Goal: Task Accomplishment & Management: Use online tool/utility

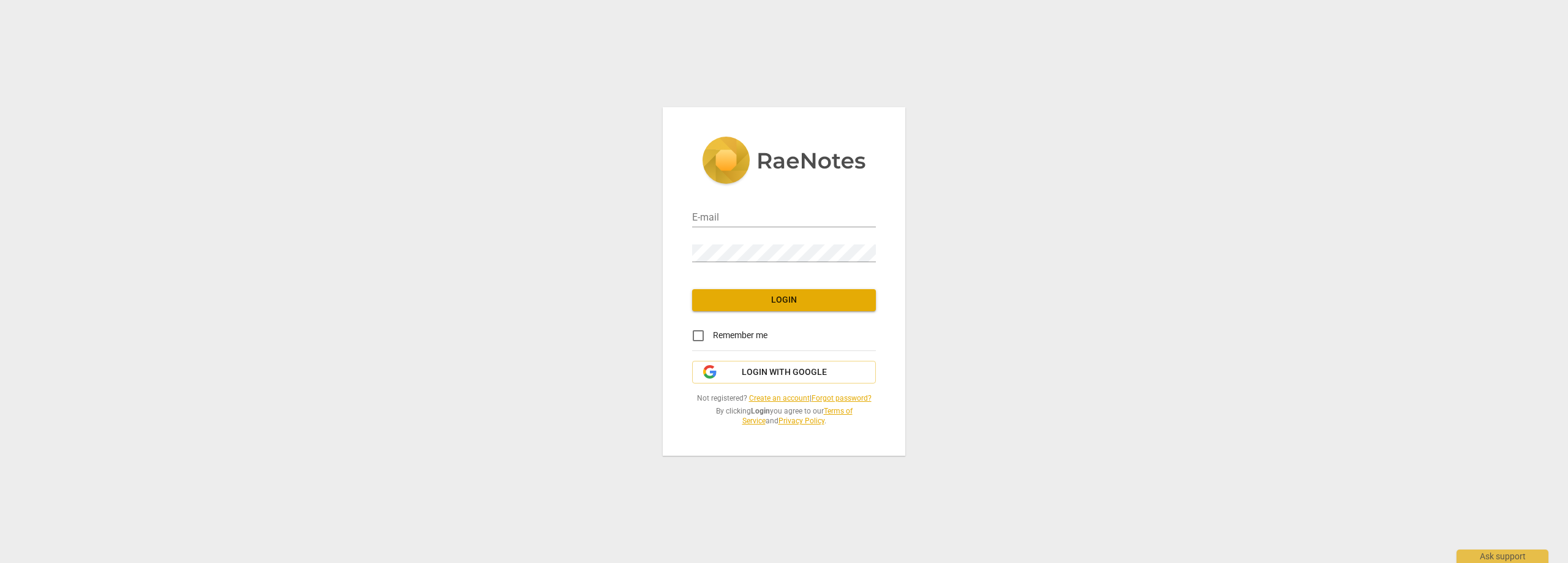
click at [784, 395] on link "Create an account" at bounding box center [779, 398] width 61 height 9
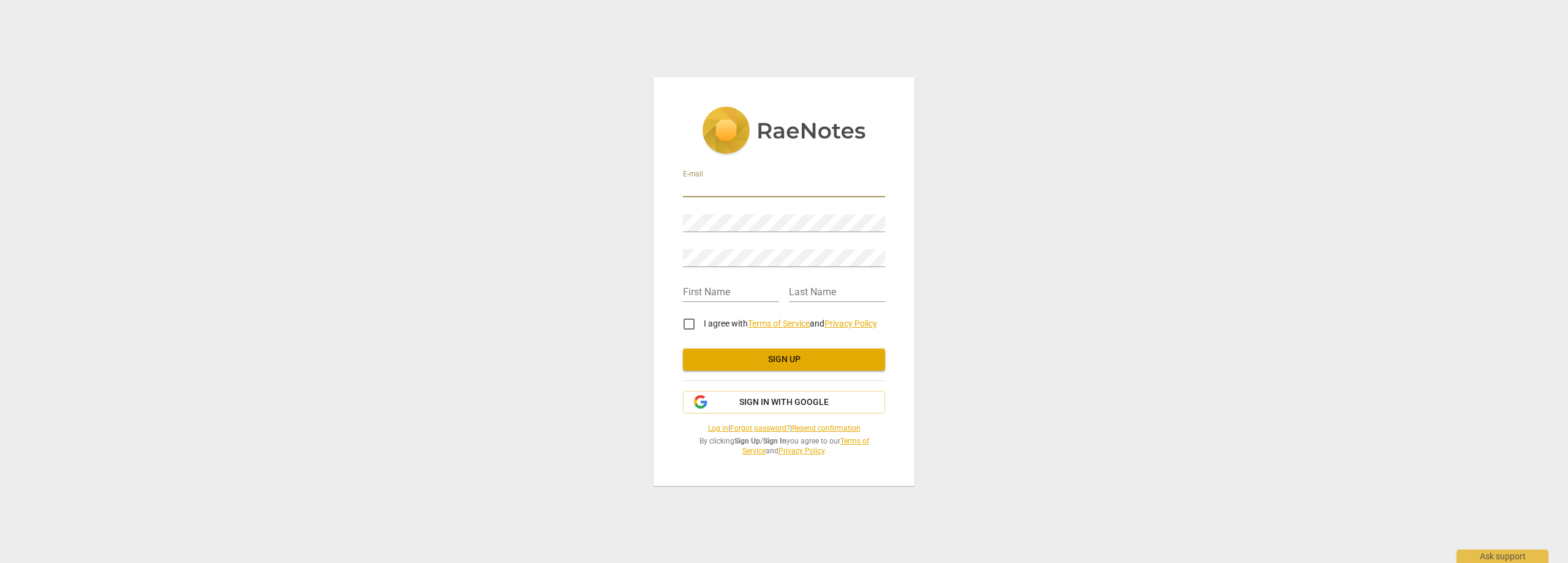
click at [732, 185] on input "email" at bounding box center [784, 188] width 202 height 18
type input "[EMAIL_ADDRESS][DOMAIN_NAME]"
click at [732, 288] on input "text" at bounding box center [731, 293] width 96 height 18
type input "Michal"
click at [858, 290] on input "text" at bounding box center [836, 293] width 96 height 18
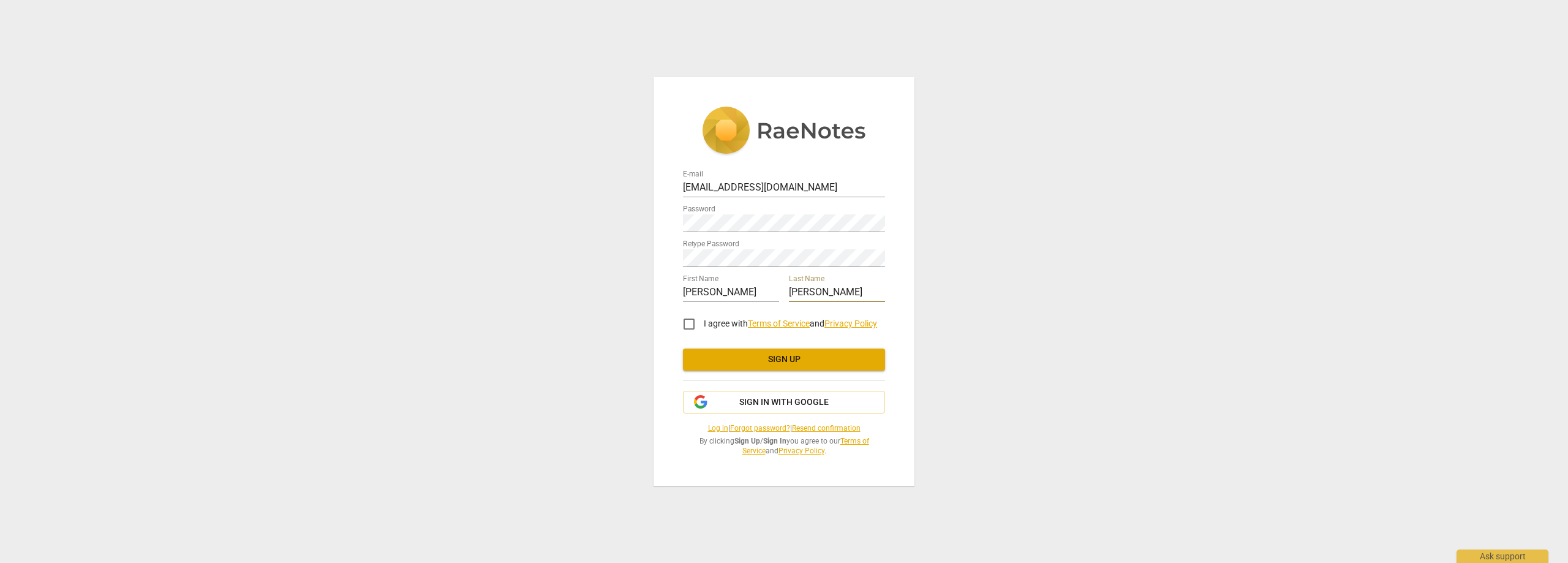
type input "Niezgoda"
click at [684, 324] on input "I agree with Terms of Service and Privacy Policy" at bounding box center [689, 324] width 29 height 29
checkbox input "true"
click at [747, 354] on span "Sign up" at bounding box center [784, 359] width 183 height 12
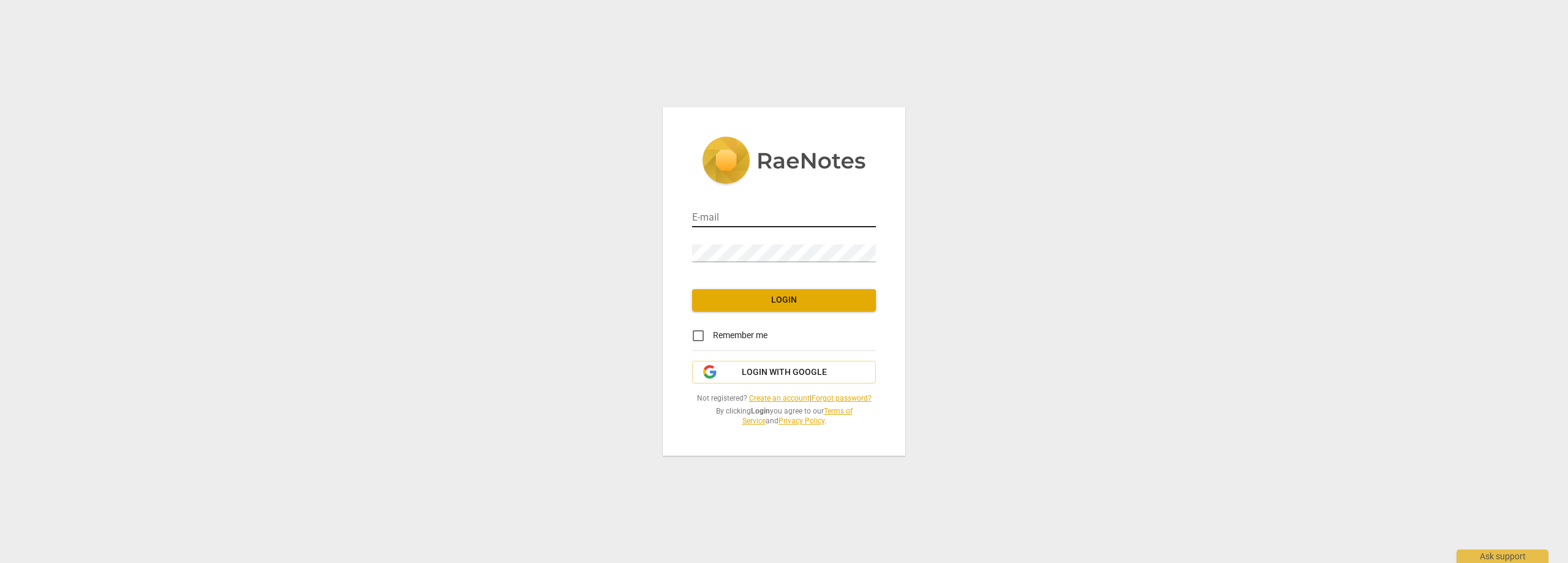
click at [755, 214] on input "email" at bounding box center [784, 218] width 184 height 18
type input "[EMAIL_ADDRESS][DOMAIN_NAME]"
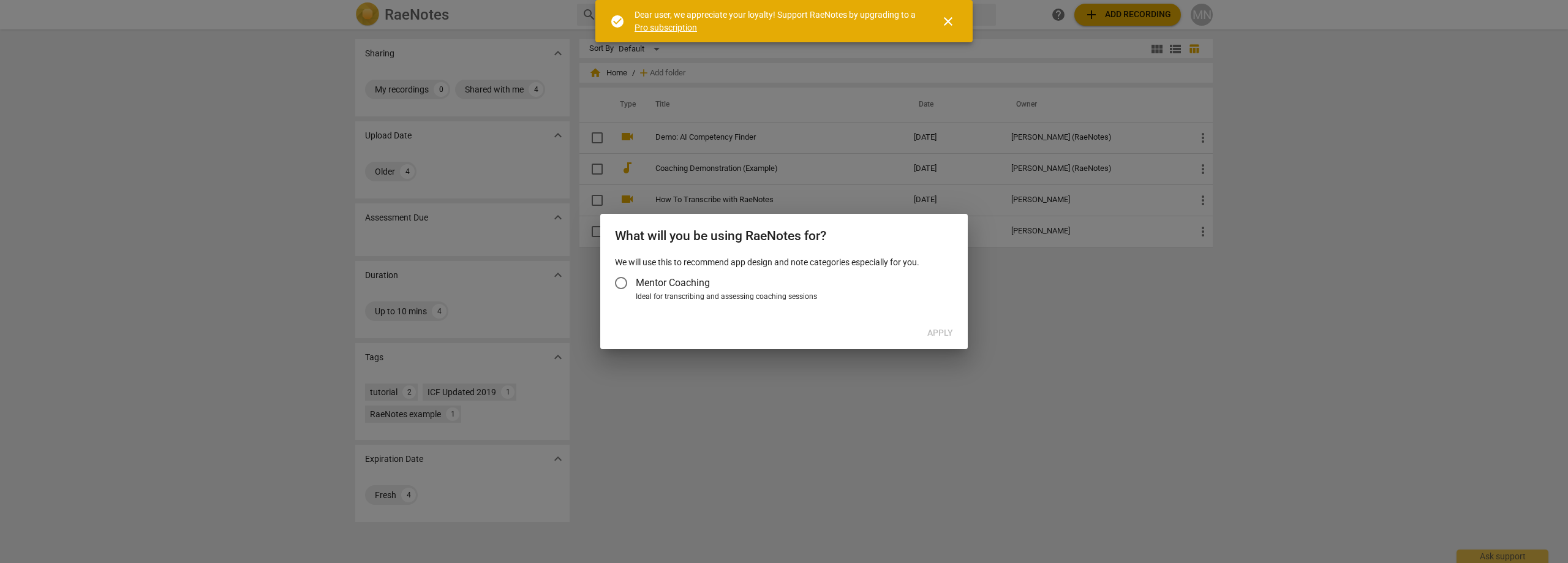
click at [618, 282] on input "Mentor Coaching" at bounding box center [620, 282] width 29 height 29
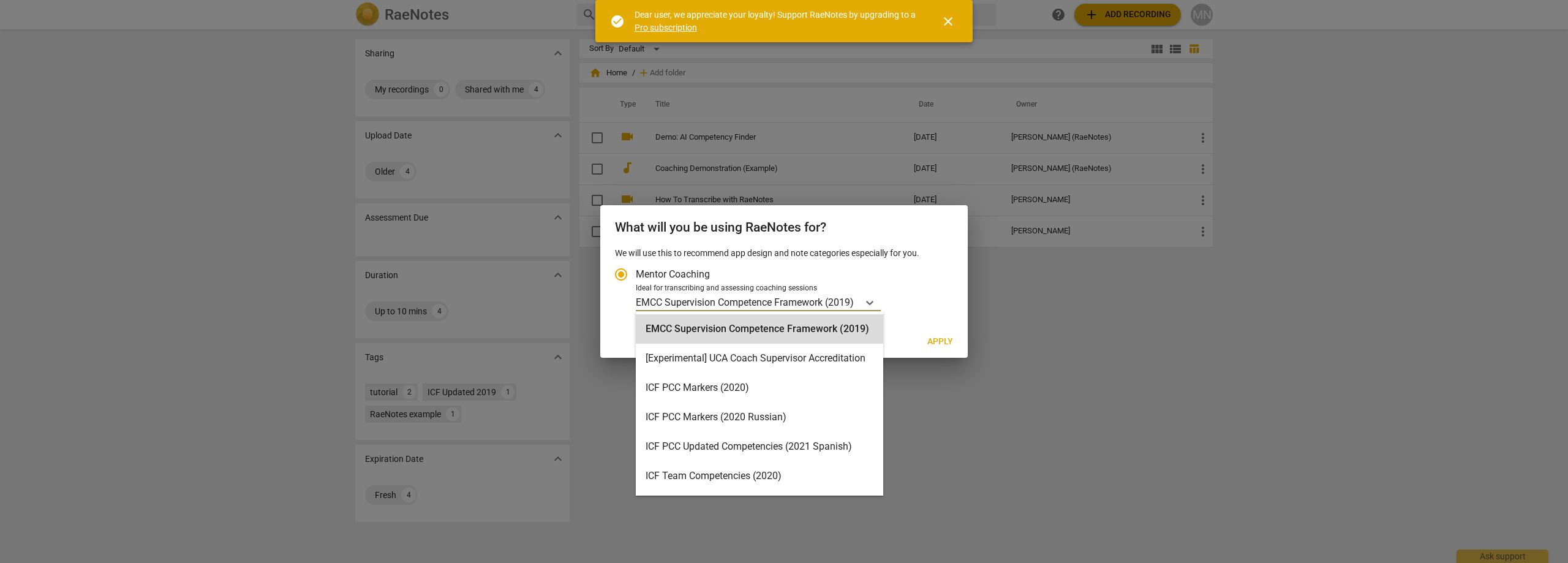
click at [815, 305] on p "EMCC Supervision Competence Framework (2019)" at bounding box center [745, 302] width 218 height 14
click at [0, 0] on input "Ideal for transcribing and assessing coaching sessions 16 results available. Us…" at bounding box center [0, 0] width 0 height 0
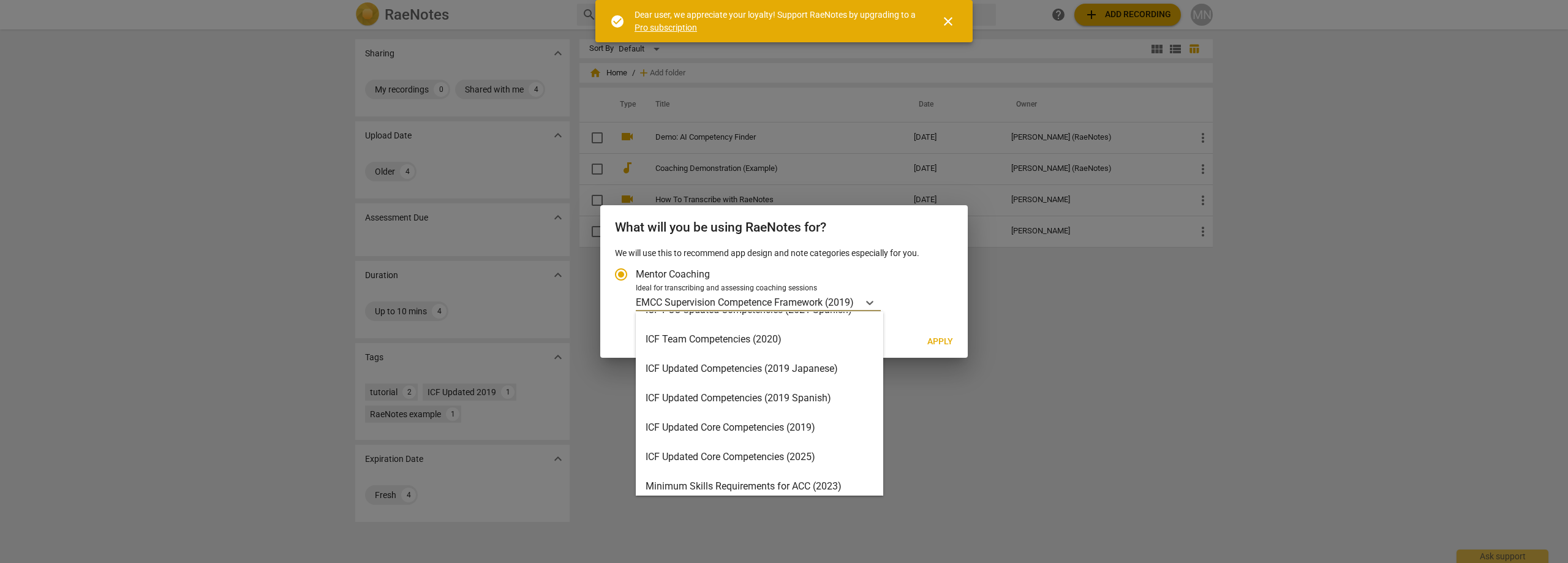
scroll to position [140, 0]
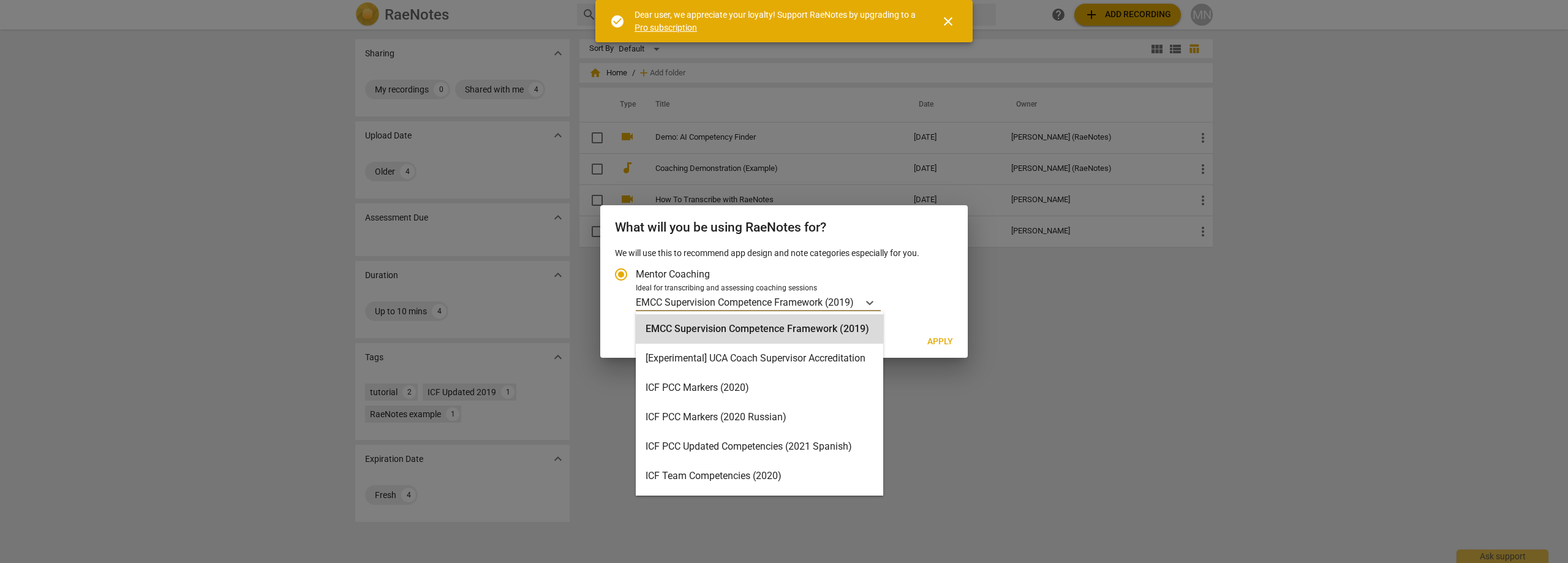
click at [716, 305] on p "EMCC Supervision Competence Framework (2019)" at bounding box center [745, 302] width 218 height 14
click at [0, 0] on input "Ideal for transcribing and assessing coaching sessions 16 results available. Us…" at bounding box center [0, 0] width 0 height 0
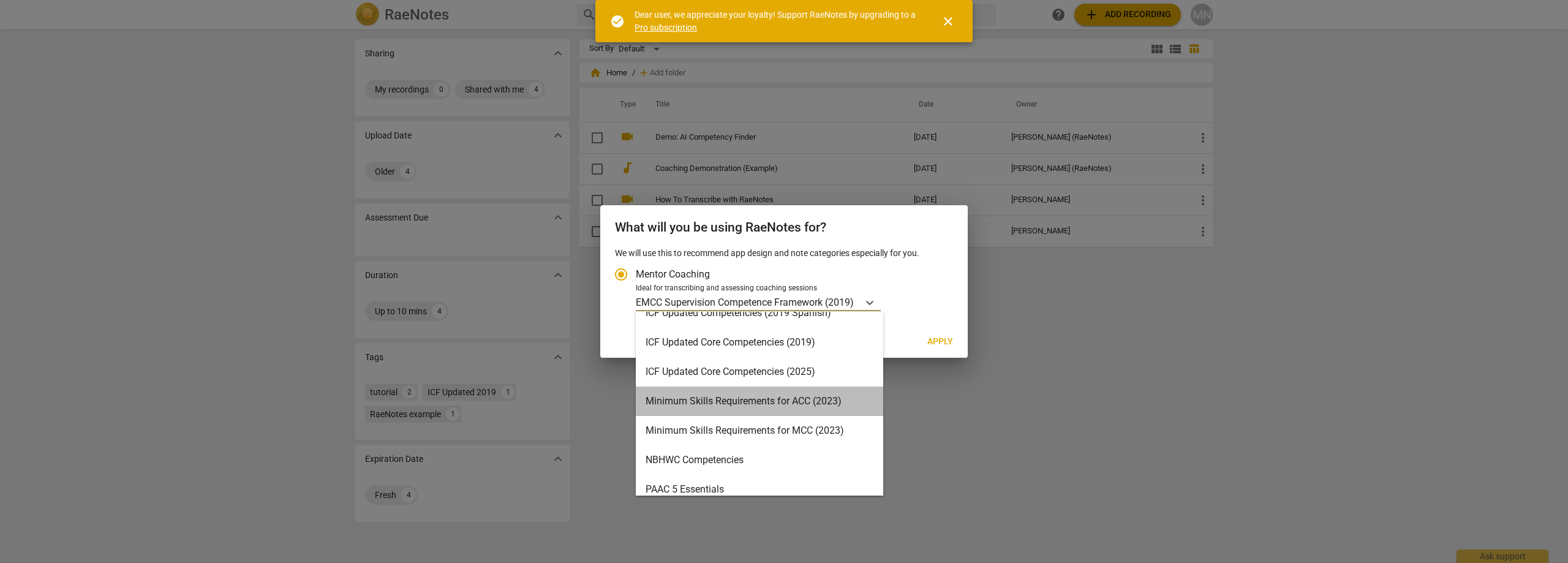
click at [793, 403] on div "Minimum Skills Requirements for ACC (2023)" at bounding box center [759, 401] width 247 height 29
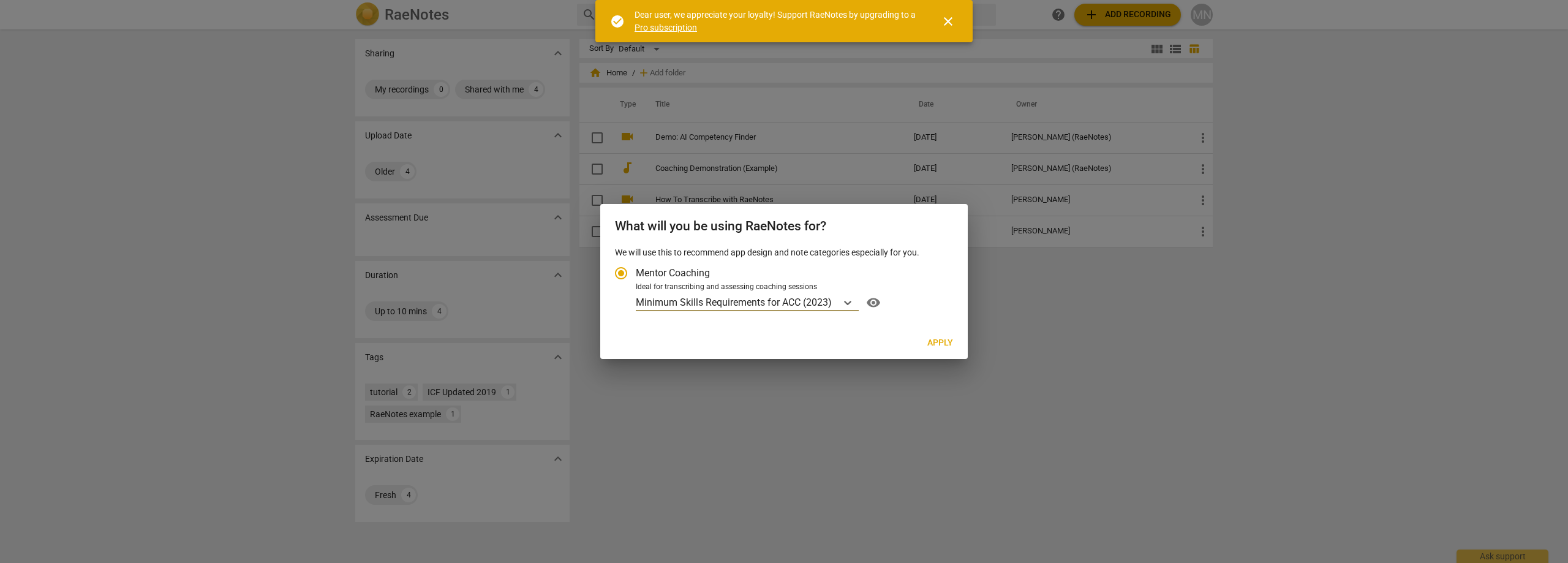
click at [943, 342] on span "Apply" at bounding box center [940, 343] width 26 height 12
radio input "false"
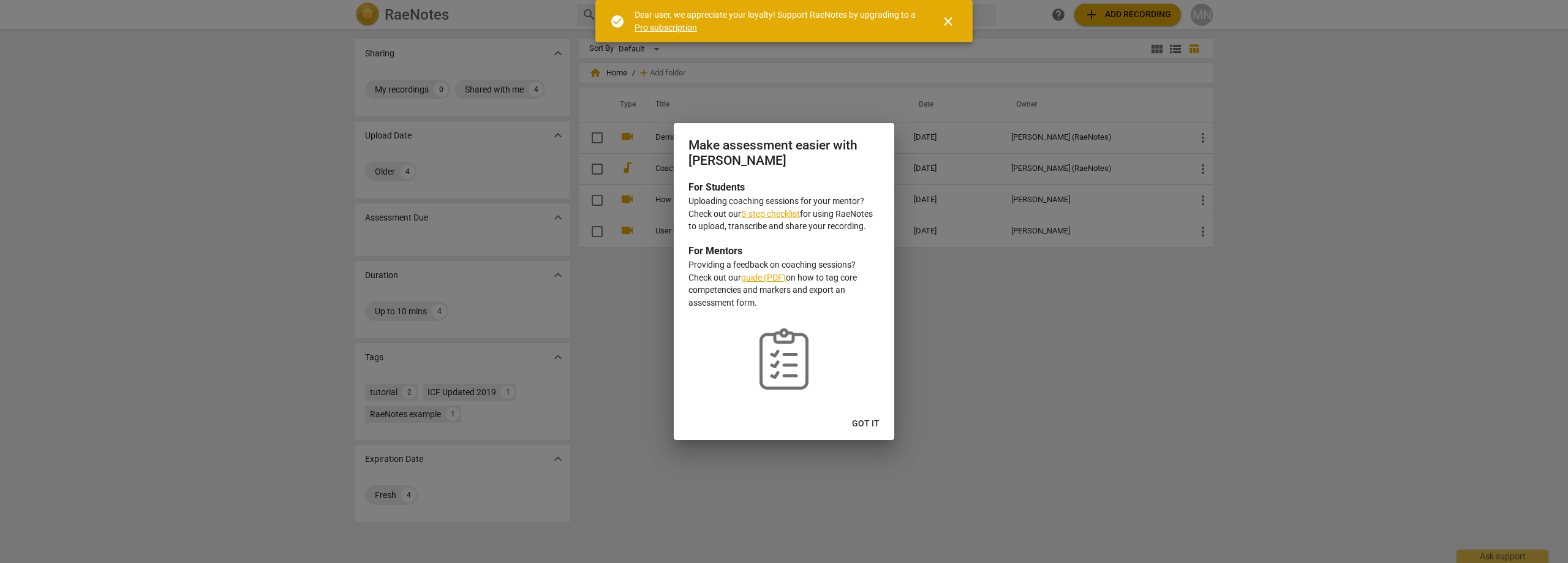
click at [866, 421] on span "Got it" at bounding box center [866, 424] width 27 height 12
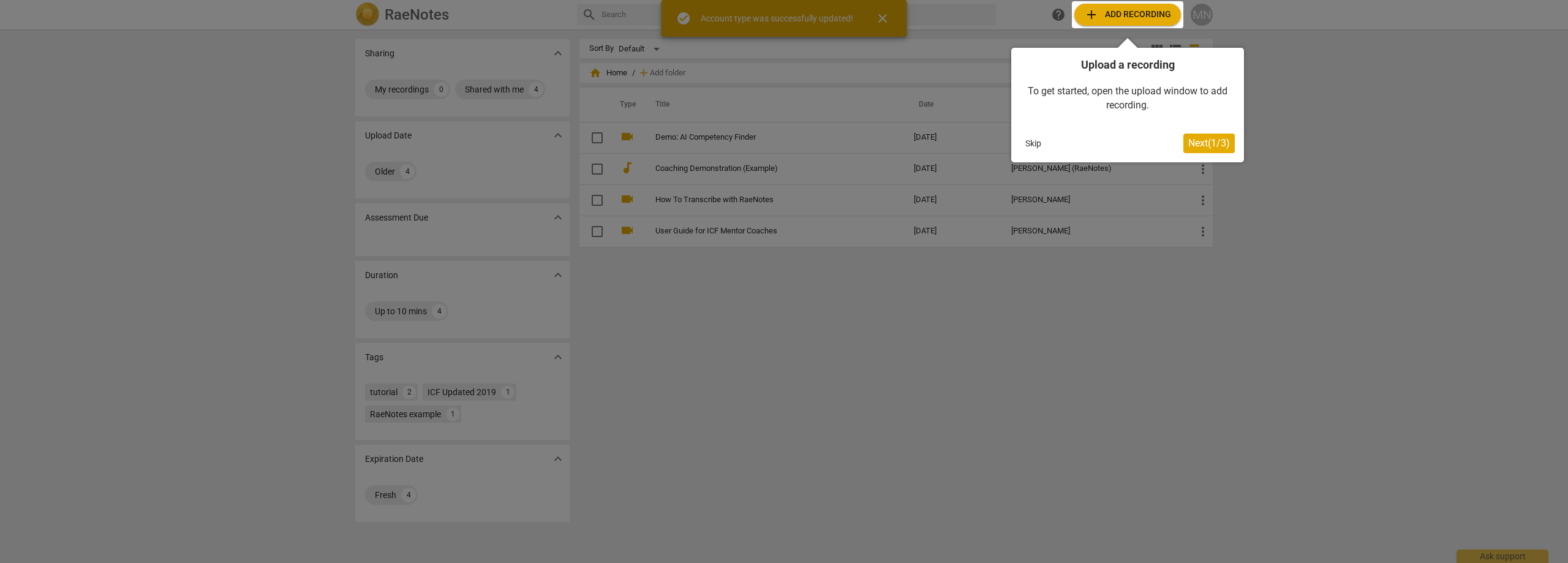
click at [1209, 148] on span "Next ( 1 / 3 )" at bounding box center [1209, 142] width 42 height 12
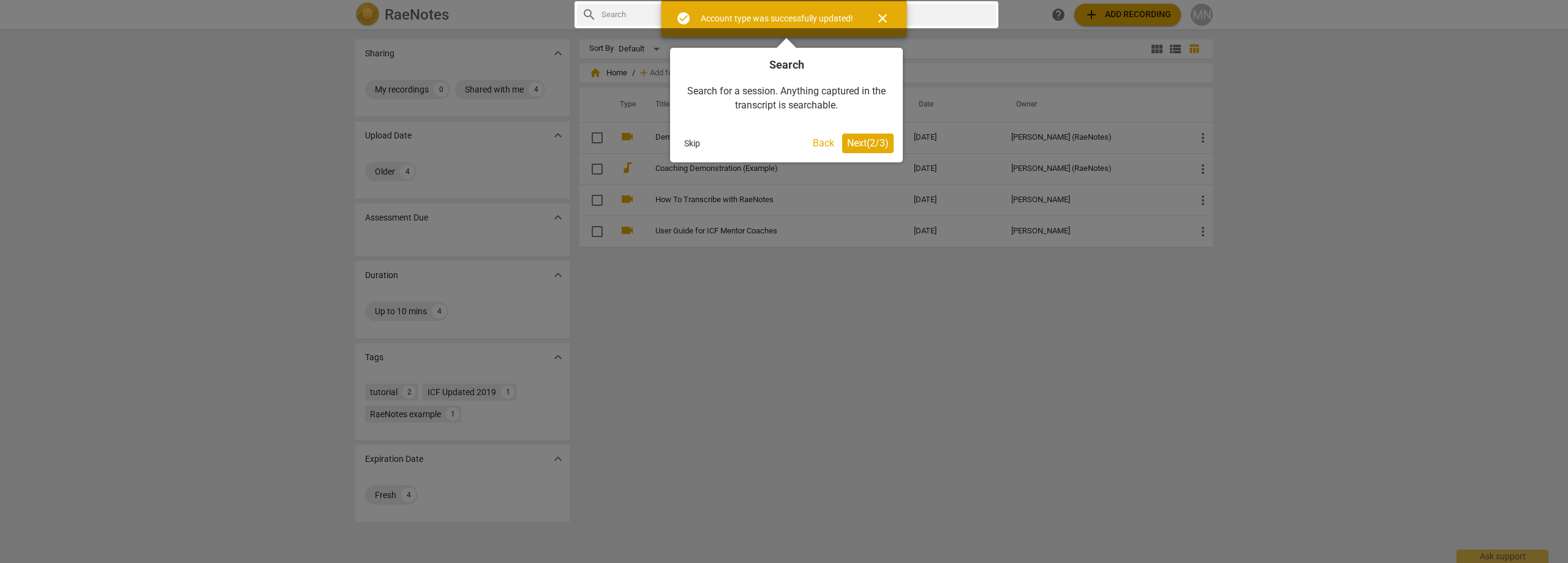
click at [883, 142] on span "Next ( 2 / 3 )" at bounding box center [867, 142] width 42 height 12
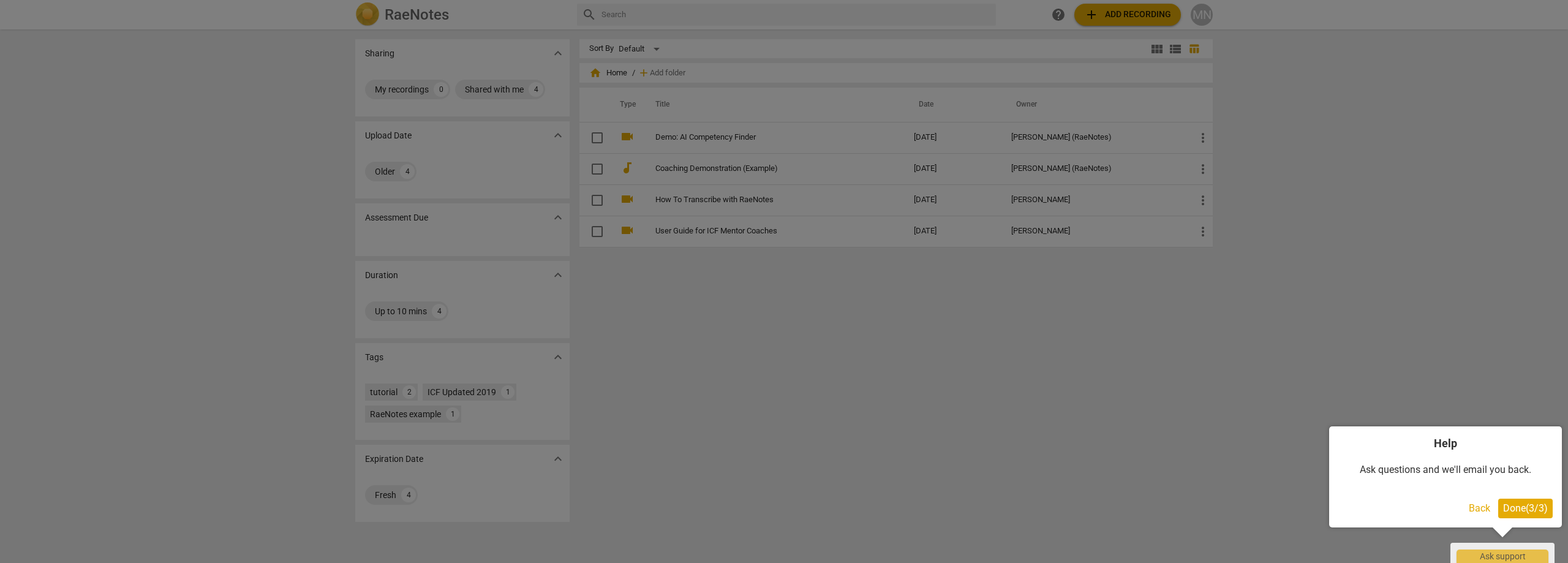
click at [1142, 311] on div at bounding box center [784, 282] width 1568 height 563
click at [1477, 508] on button "Back" at bounding box center [1479, 508] width 31 height 20
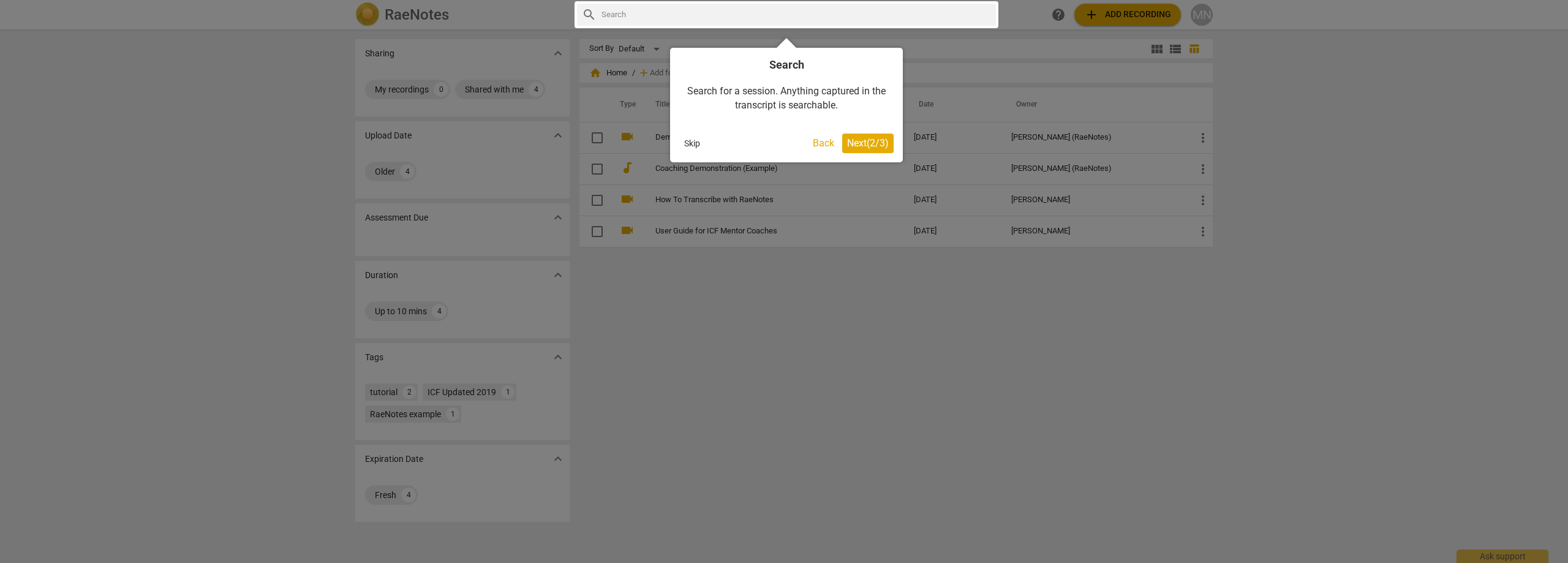
click at [692, 144] on button "Skip" at bounding box center [692, 143] width 26 height 18
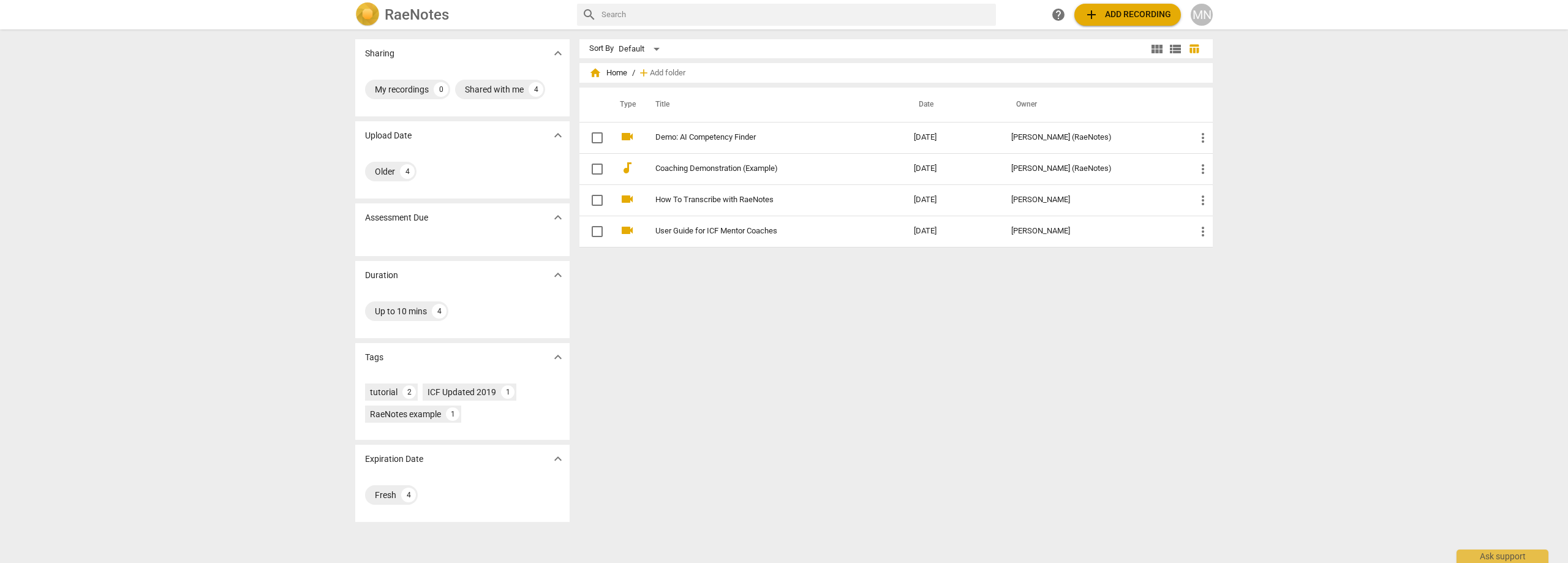
click at [389, 14] on h2 "RaeNotes" at bounding box center [417, 14] width 64 height 17
click at [1201, 12] on div "MN" at bounding box center [1201, 14] width 22 height 22
click at [1039, 15] on div at bounding box center [784, 282] width 1568 height 563
click at [1201, 12] on div "MN" at bounding box center [1201, 14] width 22 height 22
click at [1131, 15] on div at bounding box center [784, 282] width 1568 height 563
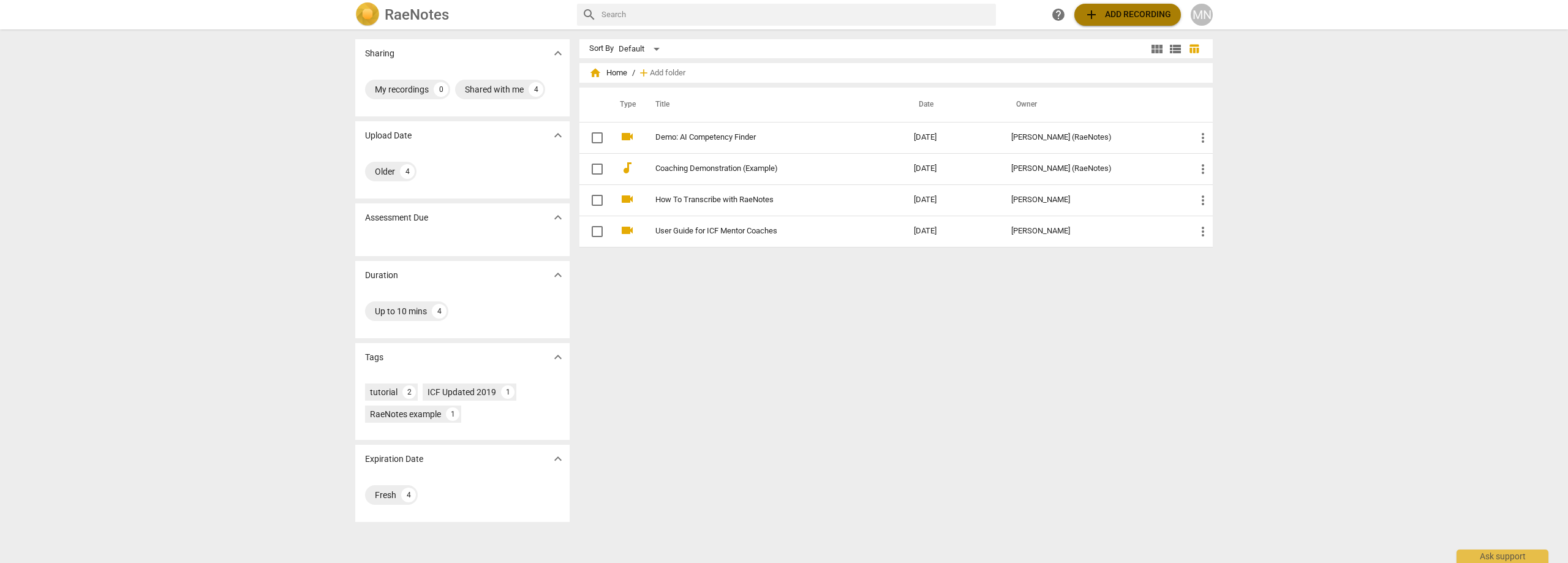
click at [1122, 15] on span "add Add recording" at bounding box center [1128, 15] width 87 height 15
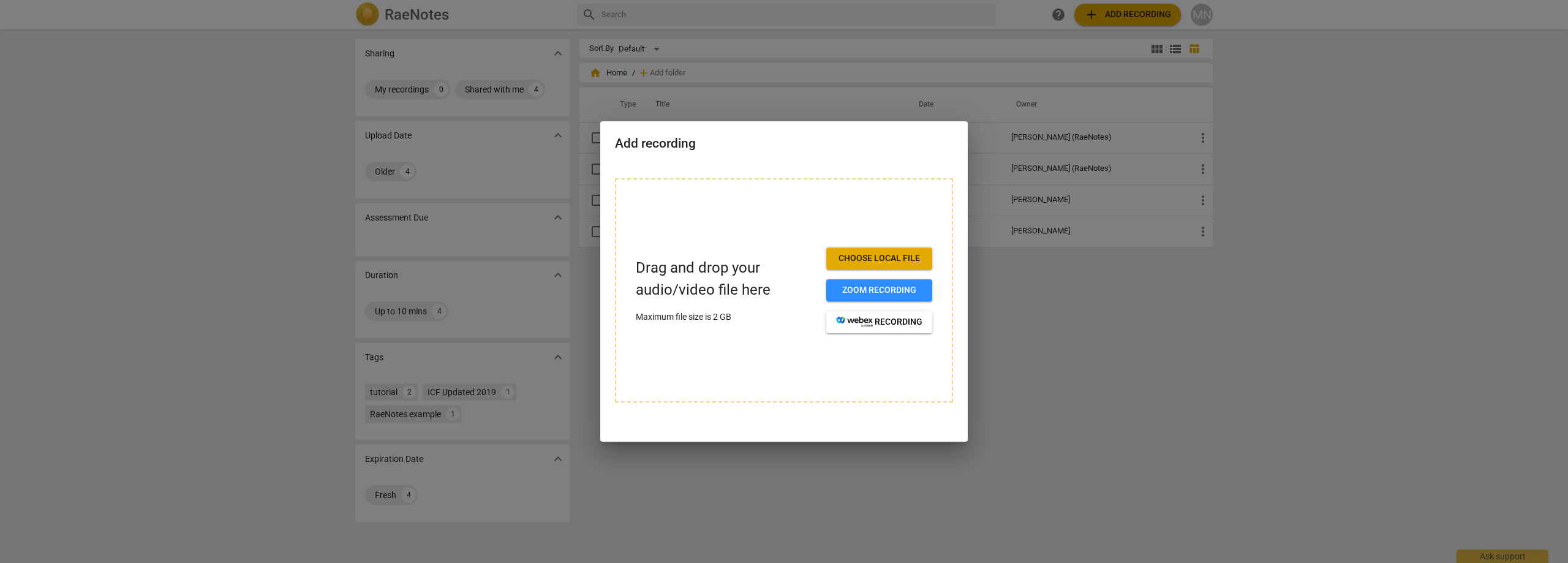
click at [896, 257] on span "Choose local file" at bounding box center [879, 258] width 87 height 12
click at [676, 61] on div at bounding box center [784, 282] width 1568 height 563
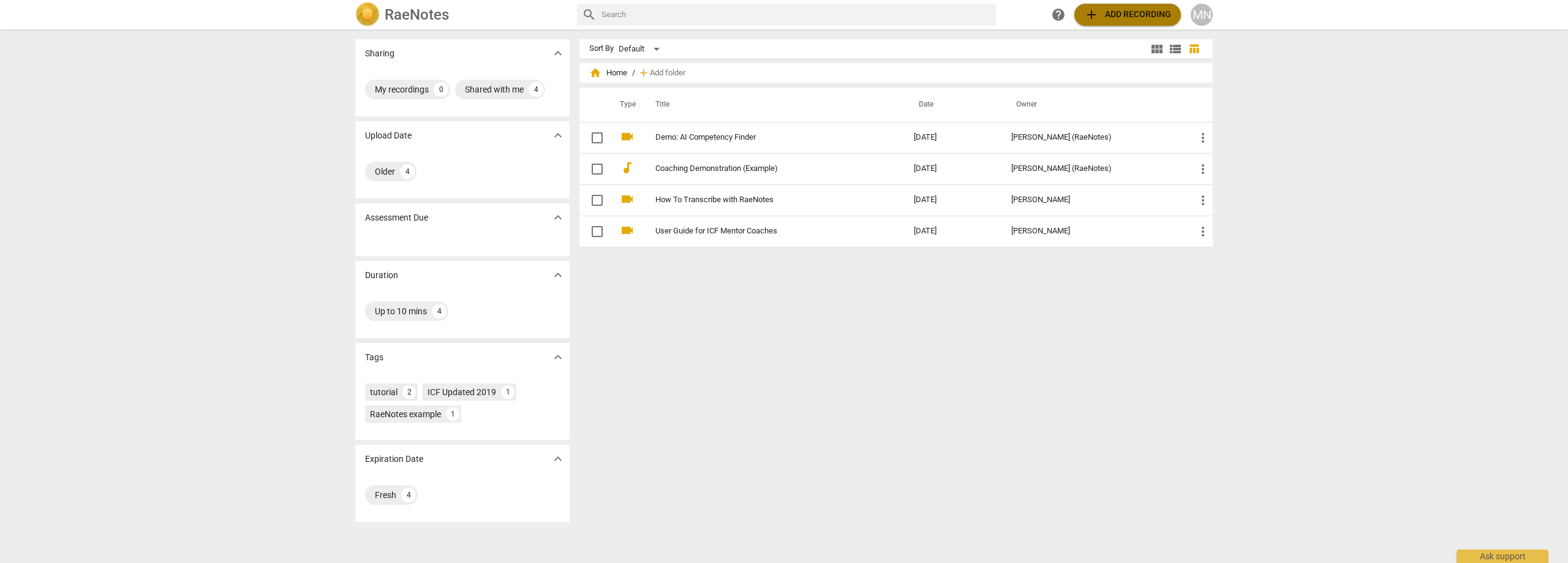
click at [1133, 16] on span "add Add recording" at bounding box center [1128, 15] width 87 height 15
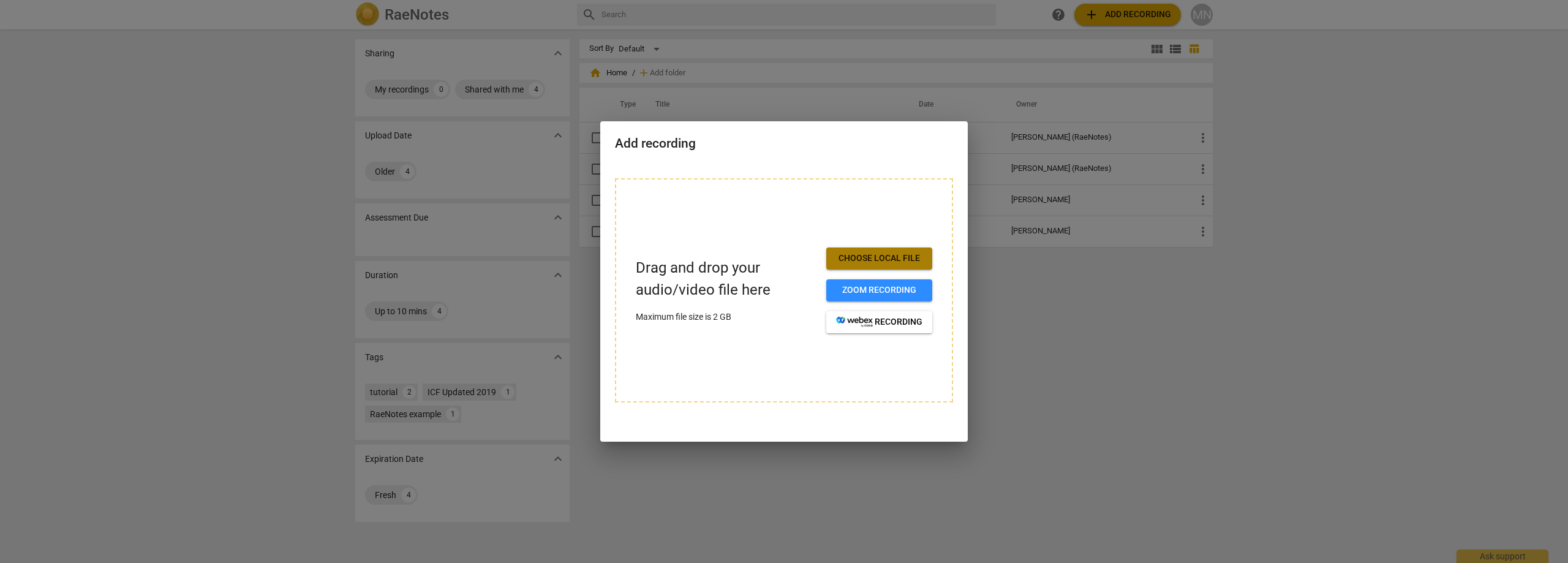
click at [879, 262] on span "Choose local file" at bounding box center [879, 258] width 87 height 12
click at [859, 258] on span "Choose local file" at bounding box center [879, 258] width 87 height 12
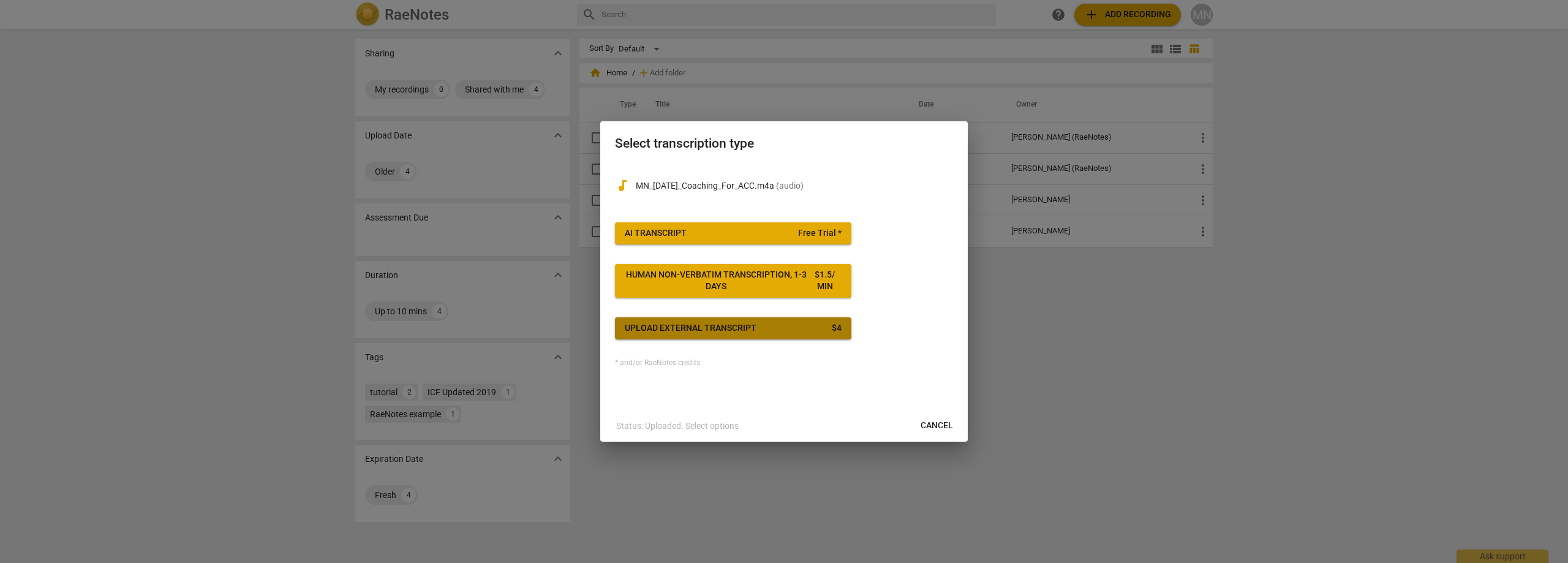
click at [743, 325] on div "Upload external transcript" at bounding box center [690, 329] width 132 height 12
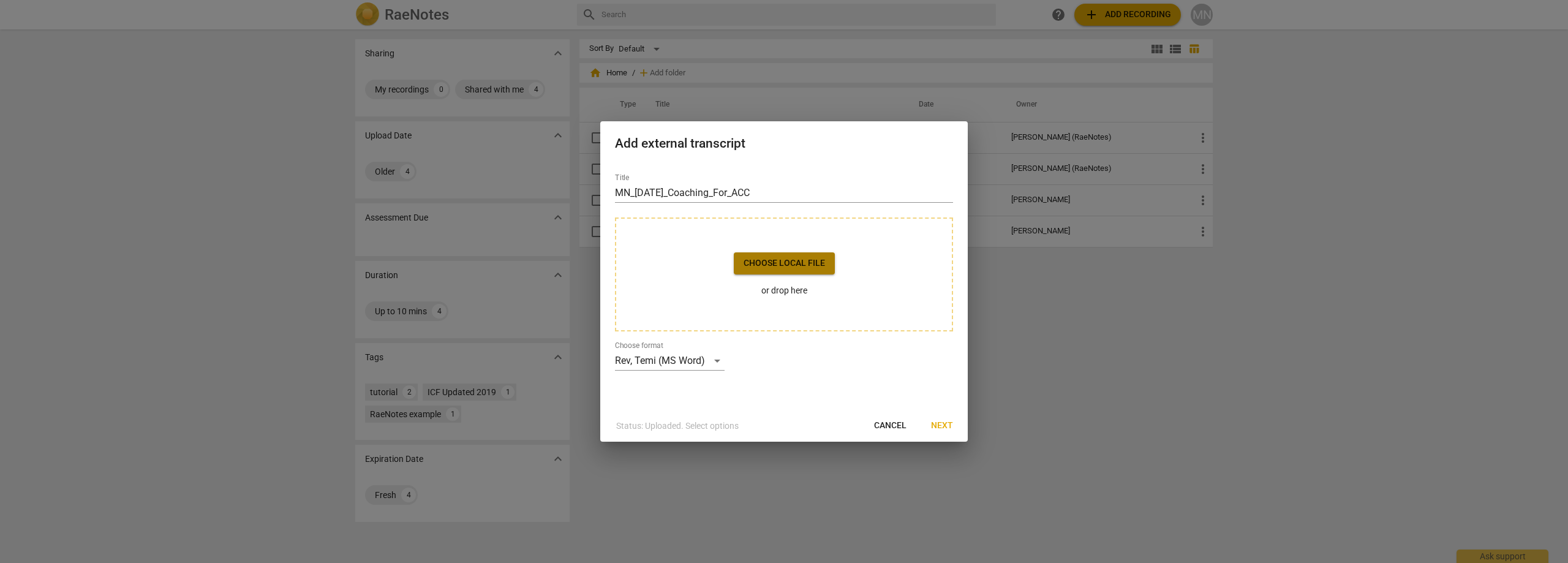
click at [779, 266] on span "Choose local file" at bounding box center [784, 263] width 81 height 12
click at [939, 429] on span "Next" at bounding box center [942, 425] width 22 height 12
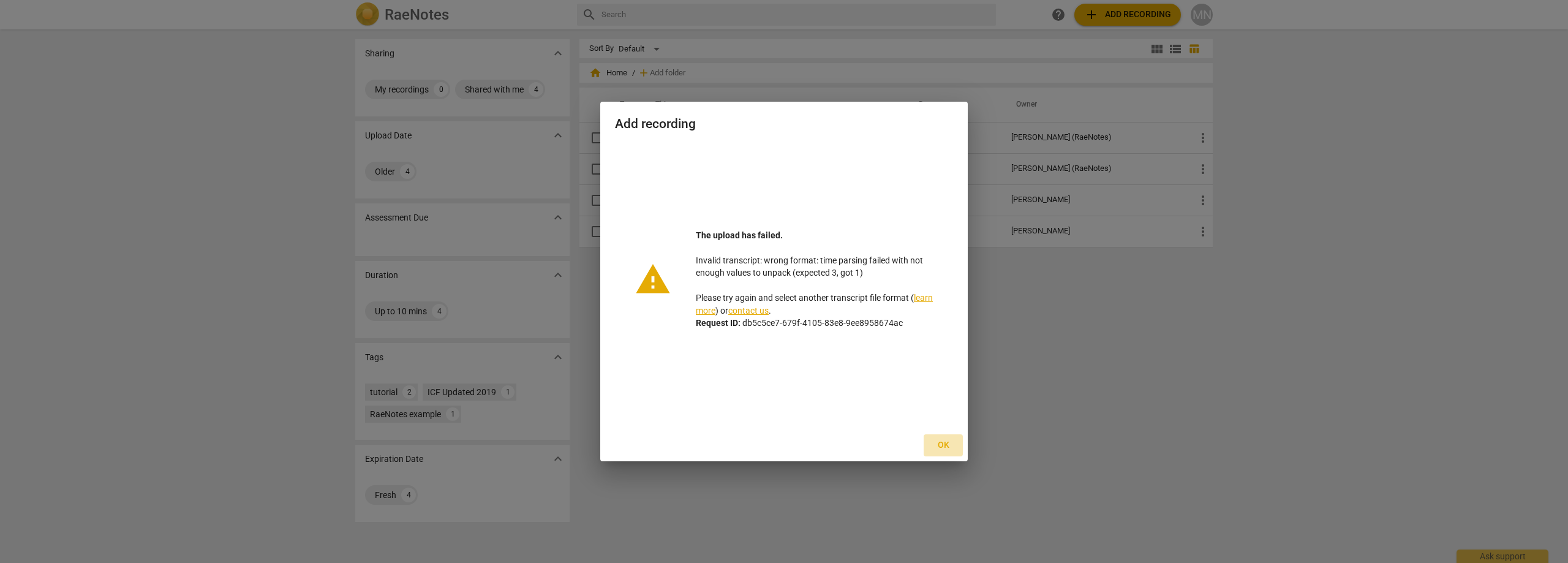
click at [939, 444] on span "Ok" at bounding box center [943, 445] width 20 height 12
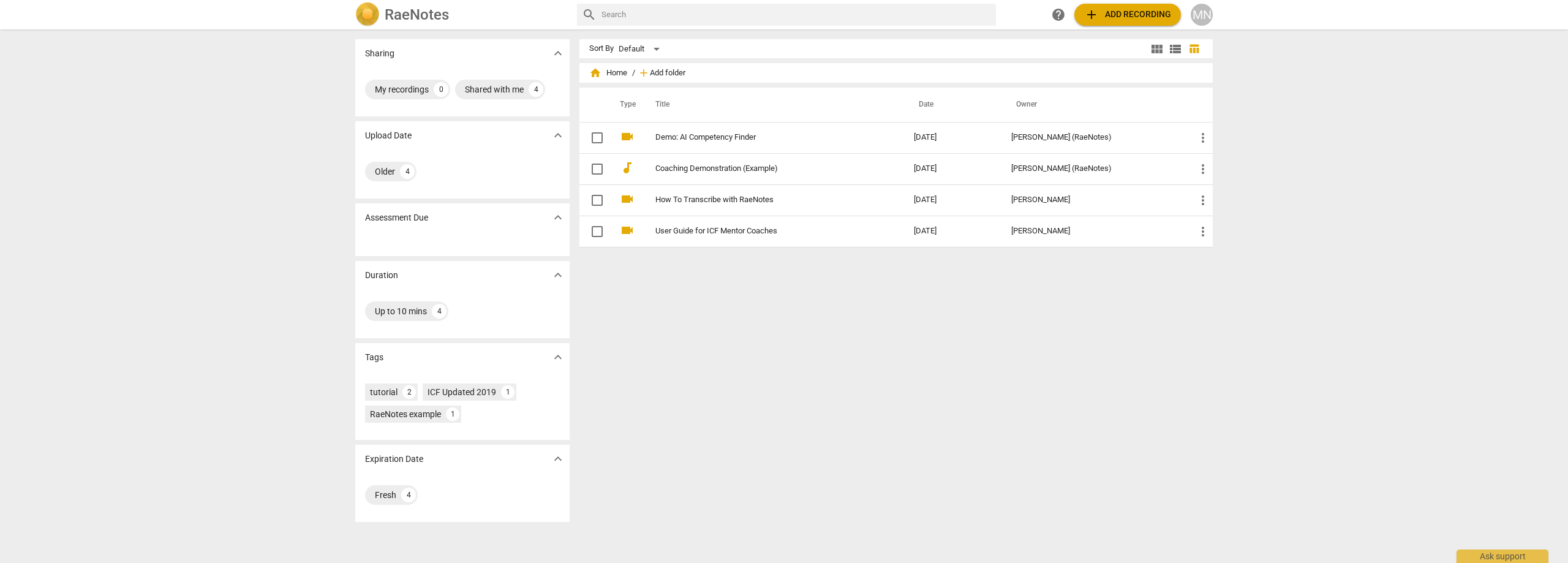
click at [667, 72] on span "Add folder" at bounding box center [667, 73] width 35 height 9
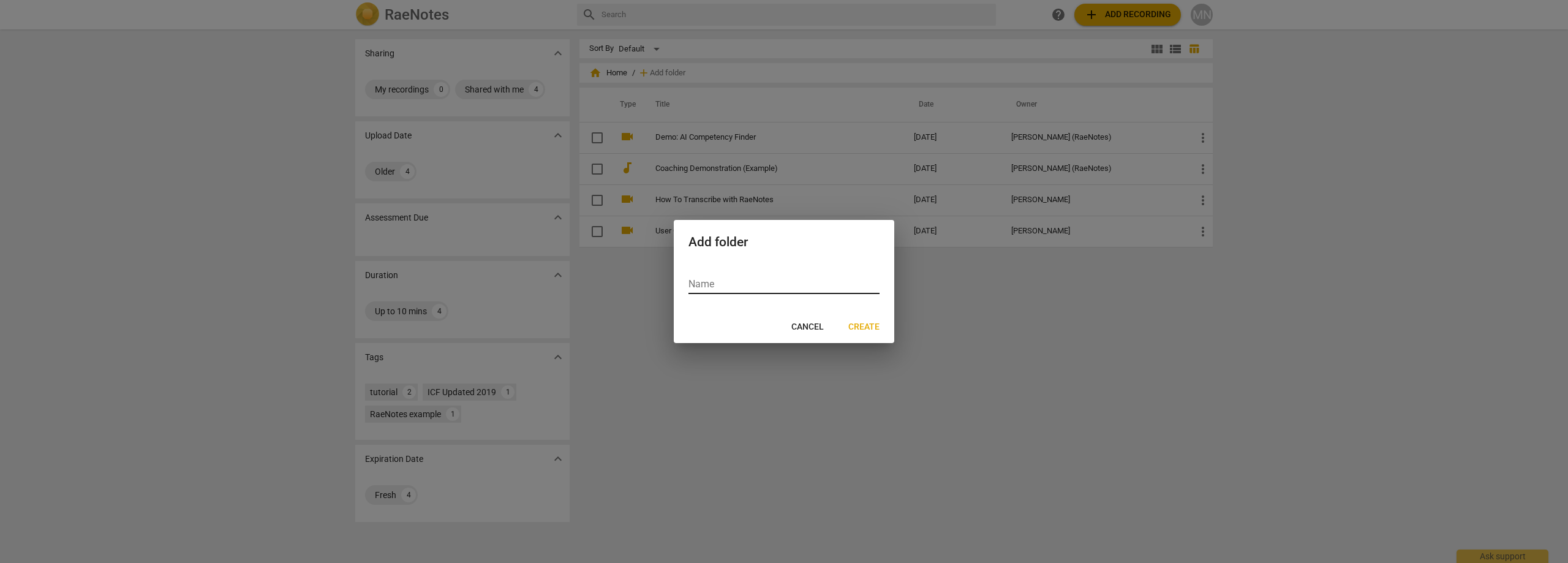
click at [716, 282] on input "text" at bounding box center [784, 285] width 191 height 18
type input "Amazon_Michal"
drag, startPoint x: 848, startPoint y: 328, endPoint x: 859, endPoint y: 327, distance: 11.0
click at [854, 328] on button "Create" at bounding box center [864, 327] width 51 height 22
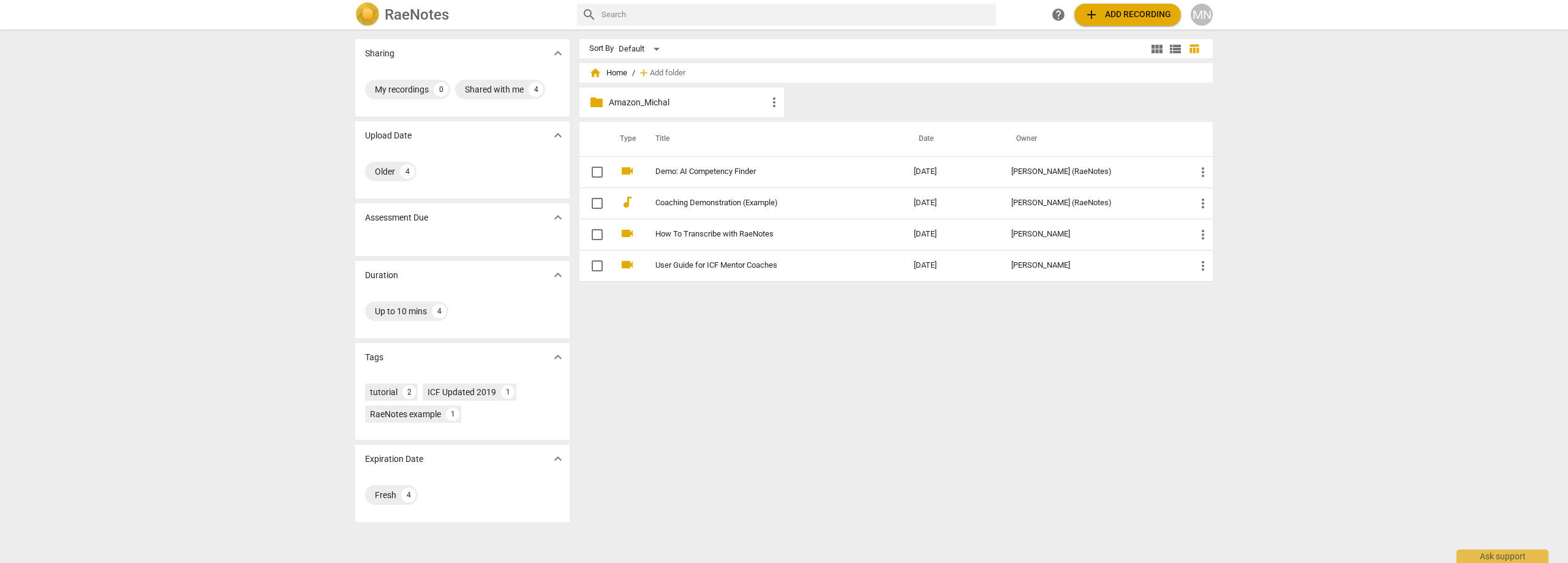
click at [643, 106] on p "Amazon_Michal" at bounding box center [688, 102] width 158 height 13
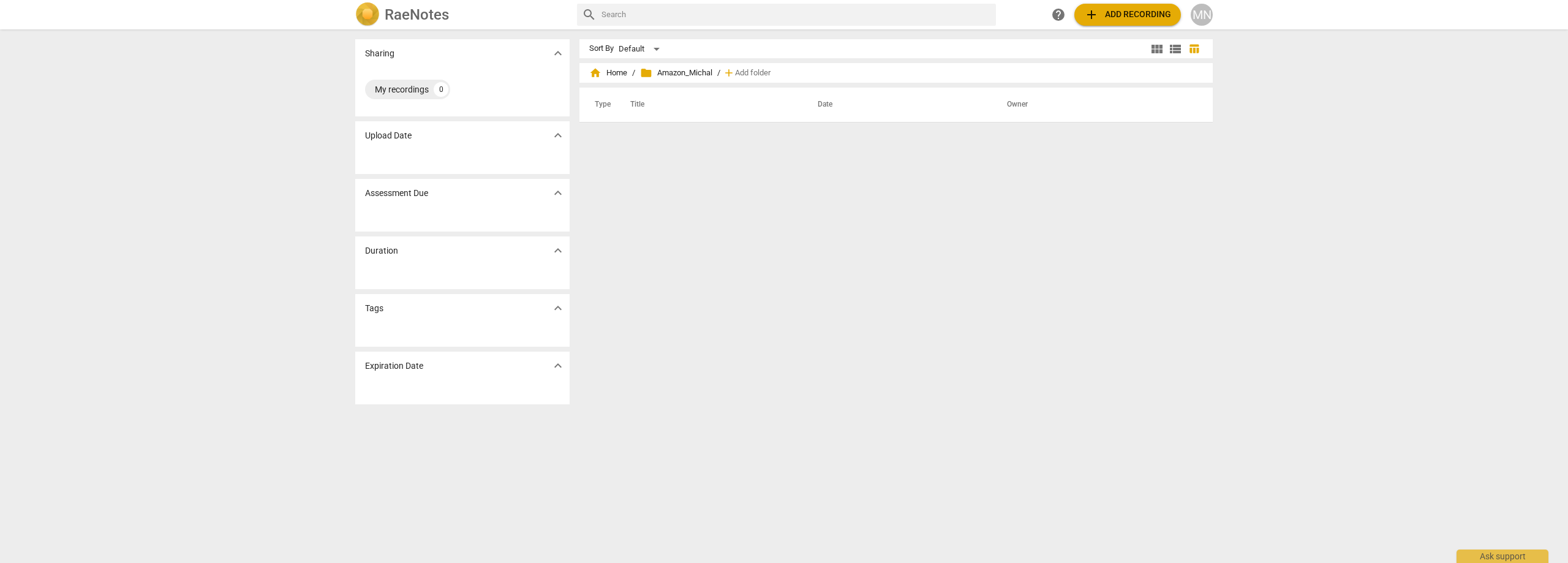
click at [1119, 8] on span "add Add recording" at bounding box center [1128, 15] width 87 height 15
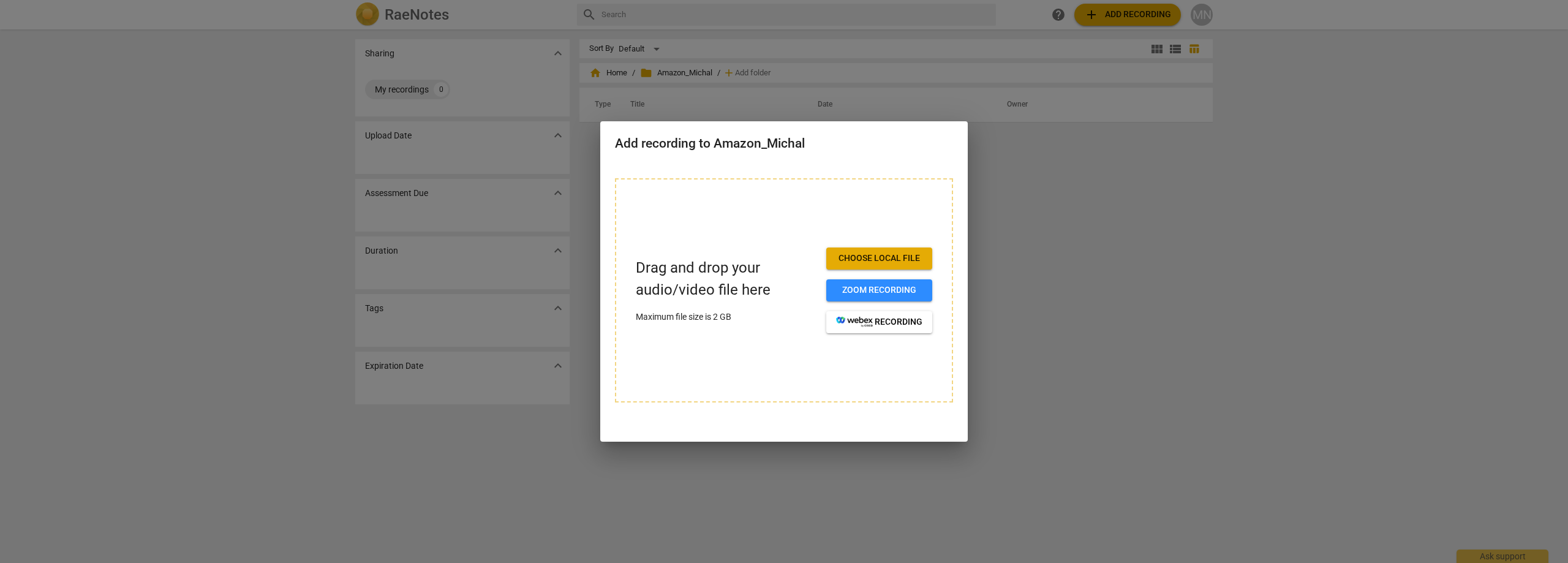
click at [864, 262] on span "Choose local file" at bounding box center [879, 258] width 87 height 12
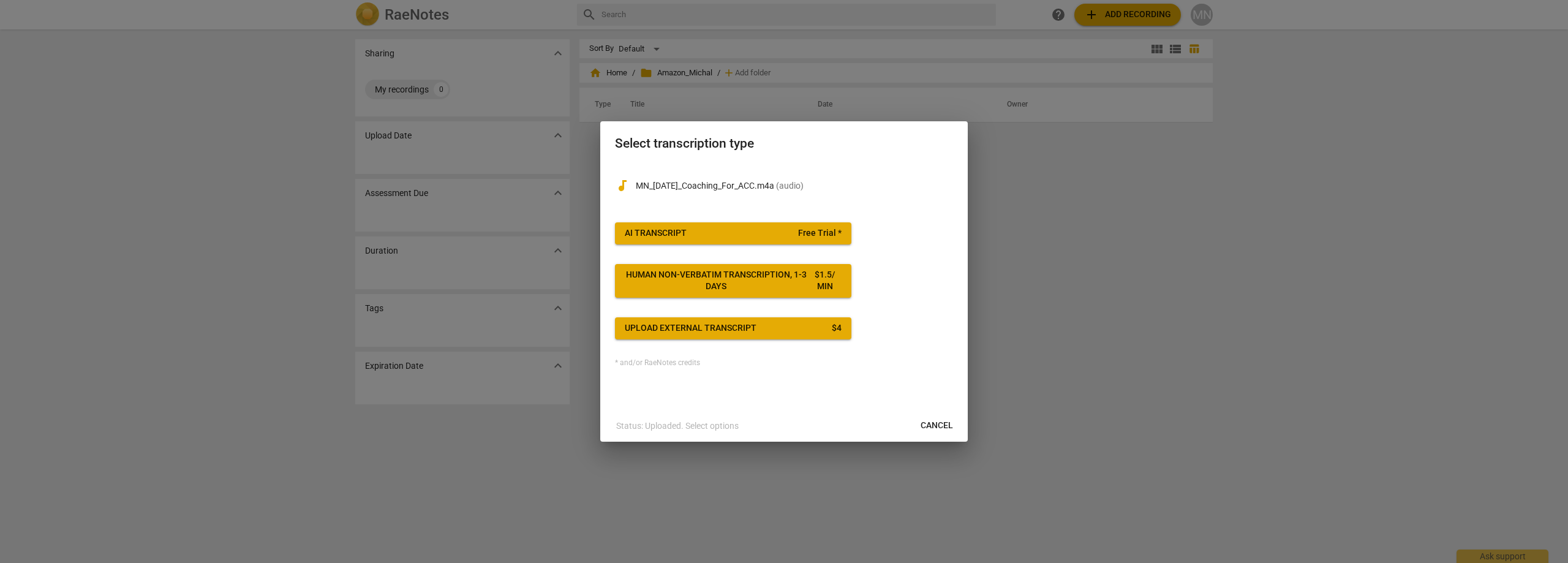
click at [702, 335] on button "Upload external transcript $ 4" at bounding box center [733, 328] width 237 height 22
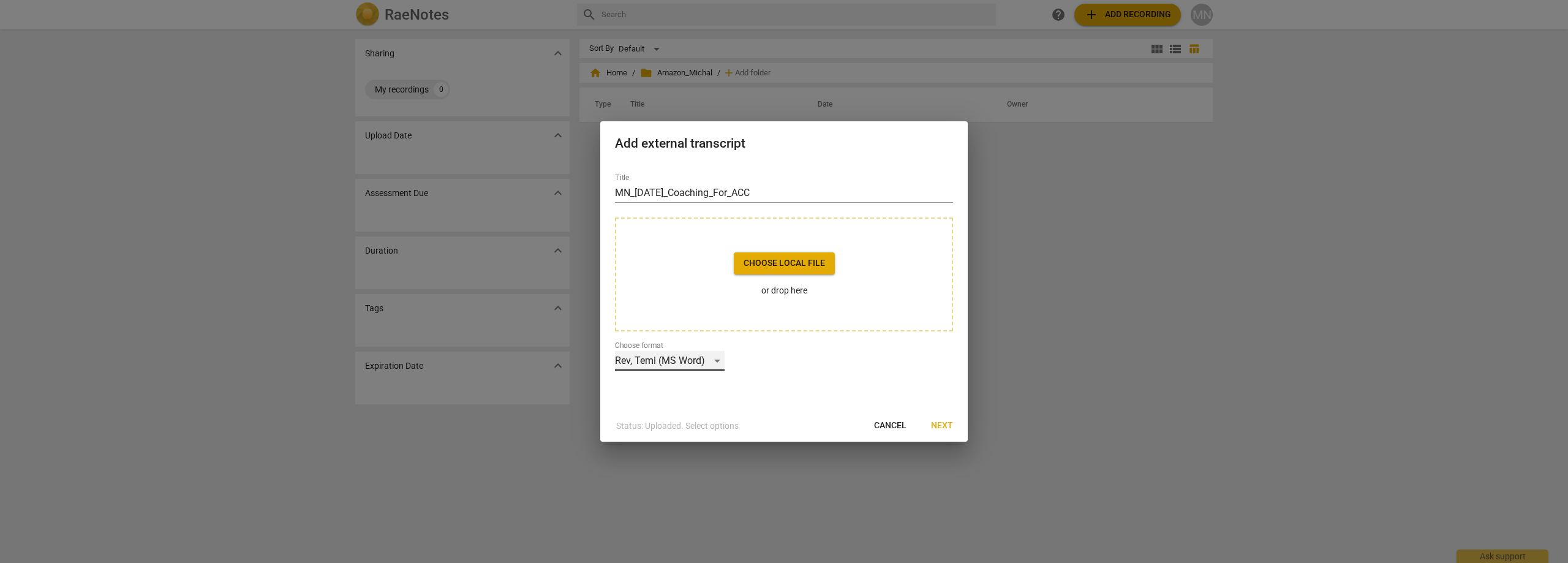
click at [701, 360] on div "Rev, Temi (MS Word)" at bounding box center [669, 361] width 110 height 20
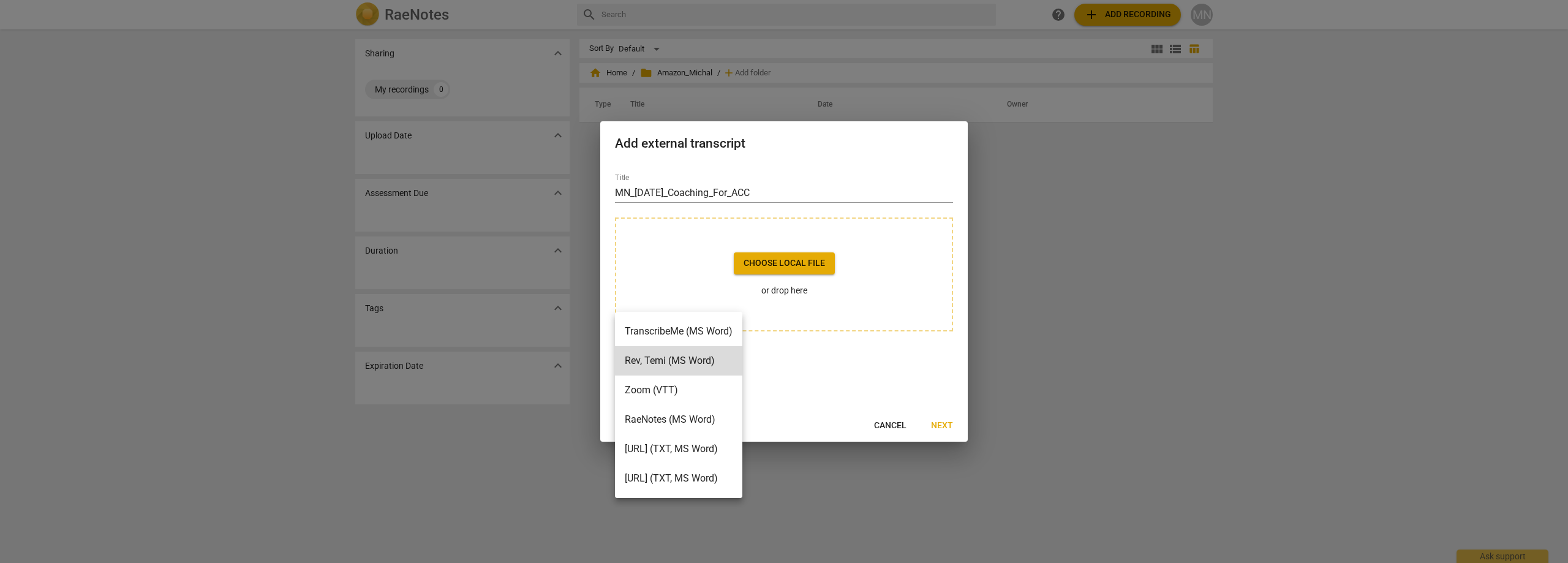
click at [726, 446] on li "[URL] (TXT, MS Word)" at bounding box center [678, 448] width 127 height 29
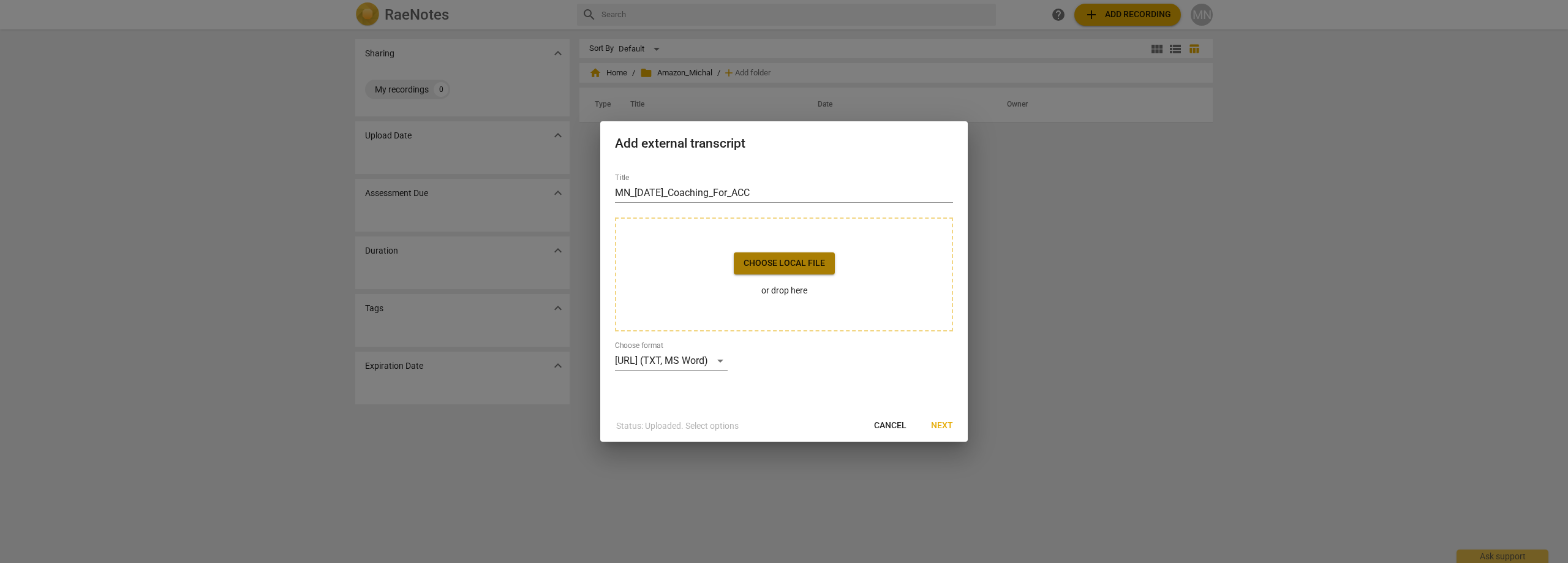
click at [804, 266] on span "Choose local file" at bounding box center [784, 263] width 81 height 12
click at [698, 366] on div "[URL] (TXT, MS Word)" at bounding box center [671, 361] width 112 height 20
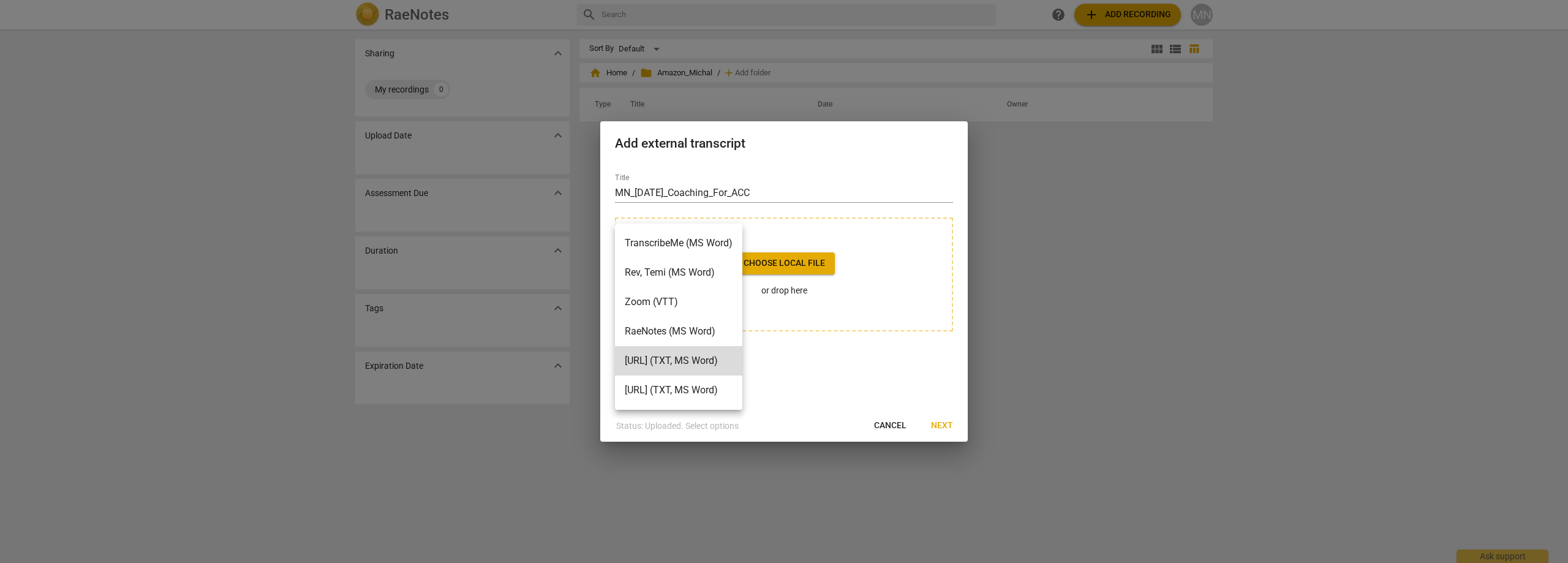
click at [695, 301] on li "Zoom (VTT)" at bounding box center [678, 301] width 127 height 29
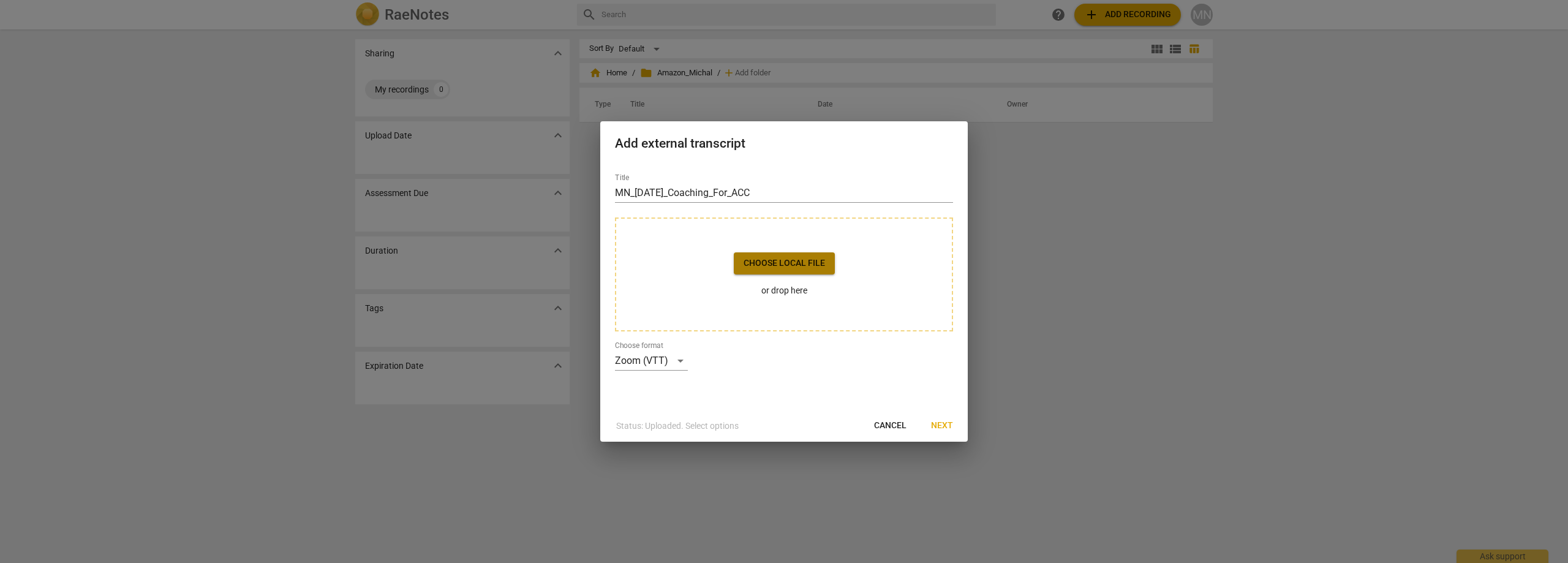
click at [781, 264] on span "Choose local file" at bounding box center [784, 263] width 81 height 12
click at [935, 421] on span "Next" at bounding box center [942, 425] width 22 height 12
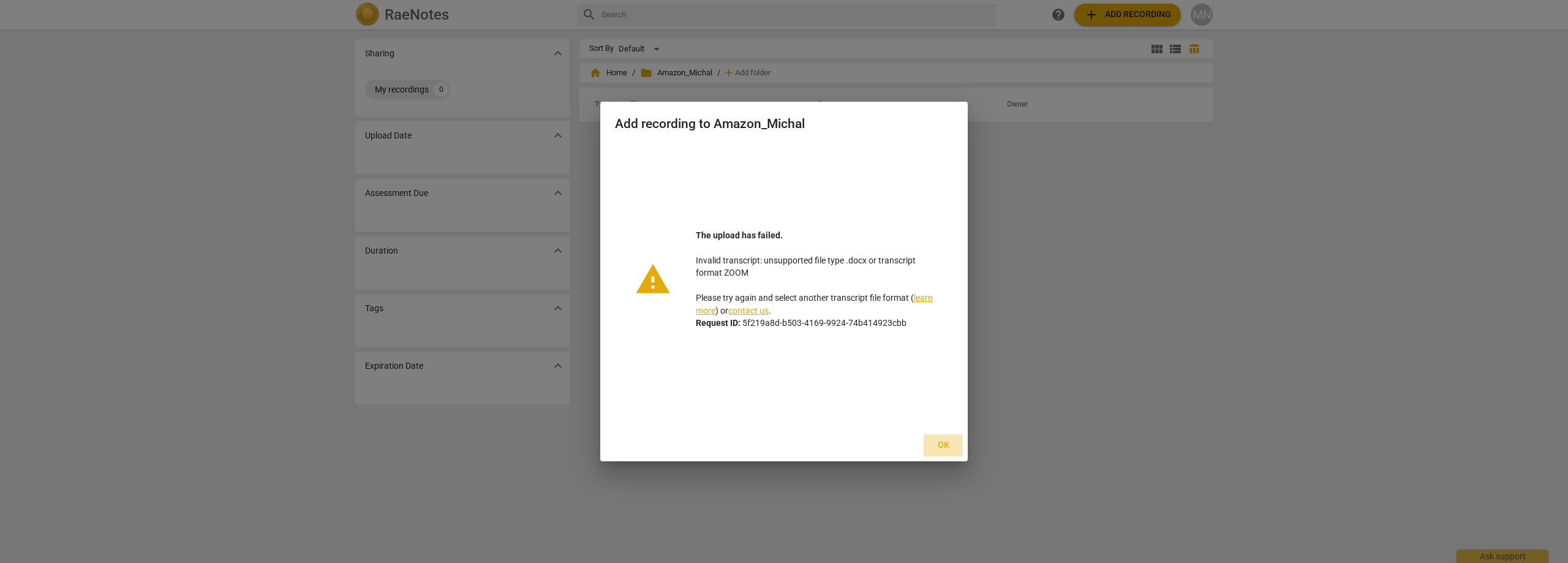
click at [945, 444] on span "Ok" at bounding box center [943, 445] width 20 height 12
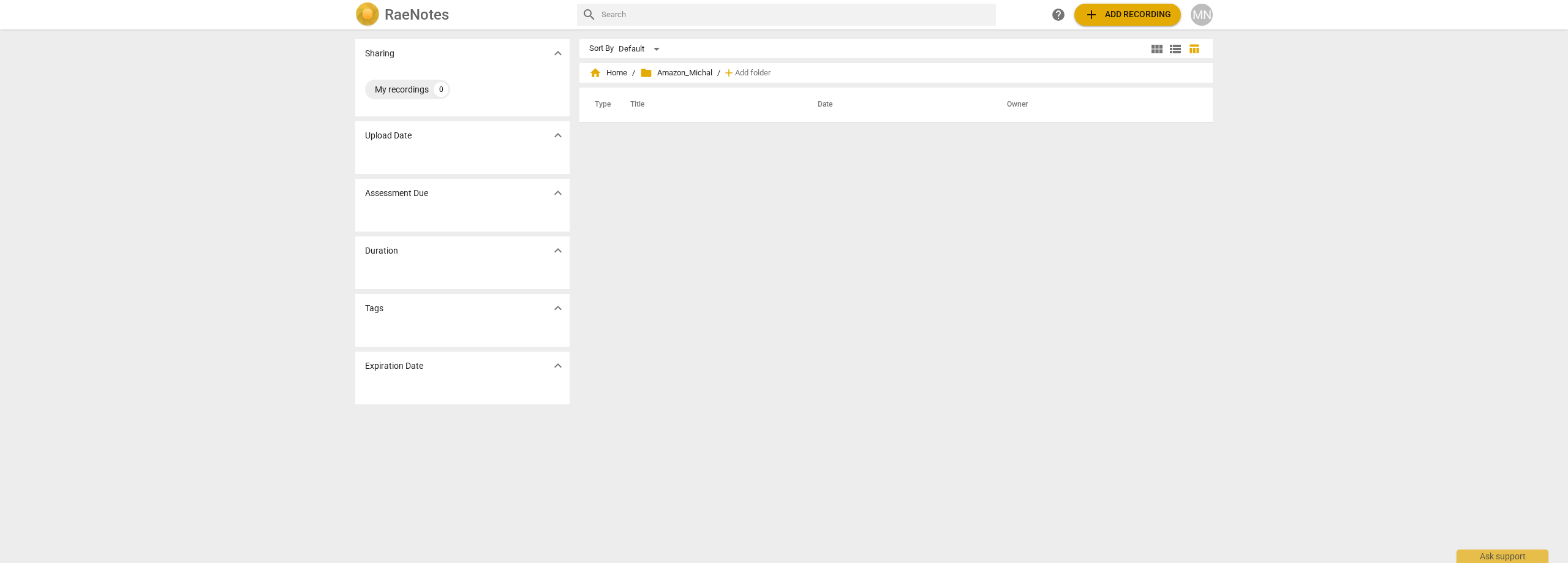
click at [683, 72] on span "folder Amazon_Michal" at bounding box center [676, 73] width 72 height 12
click at [673, 71] on span "folder Amazon_Michal" at bounding box center [676, 73] width 72 height 12
click at [646, 71] on span "folder" at bounding box center [646, 73] width 12 height 12
click at [1122, 15] on span "add Add recording" at bounding box center [1128, 15] width 87 height 15
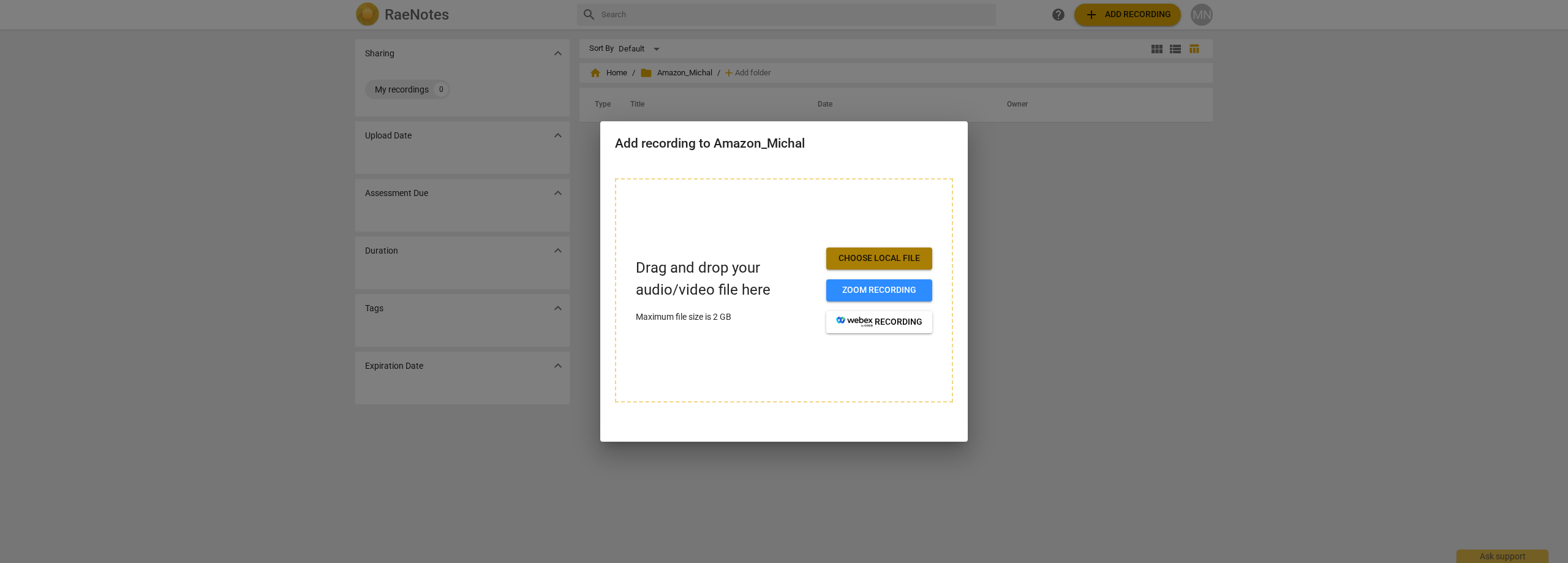
click at [874, 258] on span "Choose local file" at bounding box center [879, 258] width 87 height 12
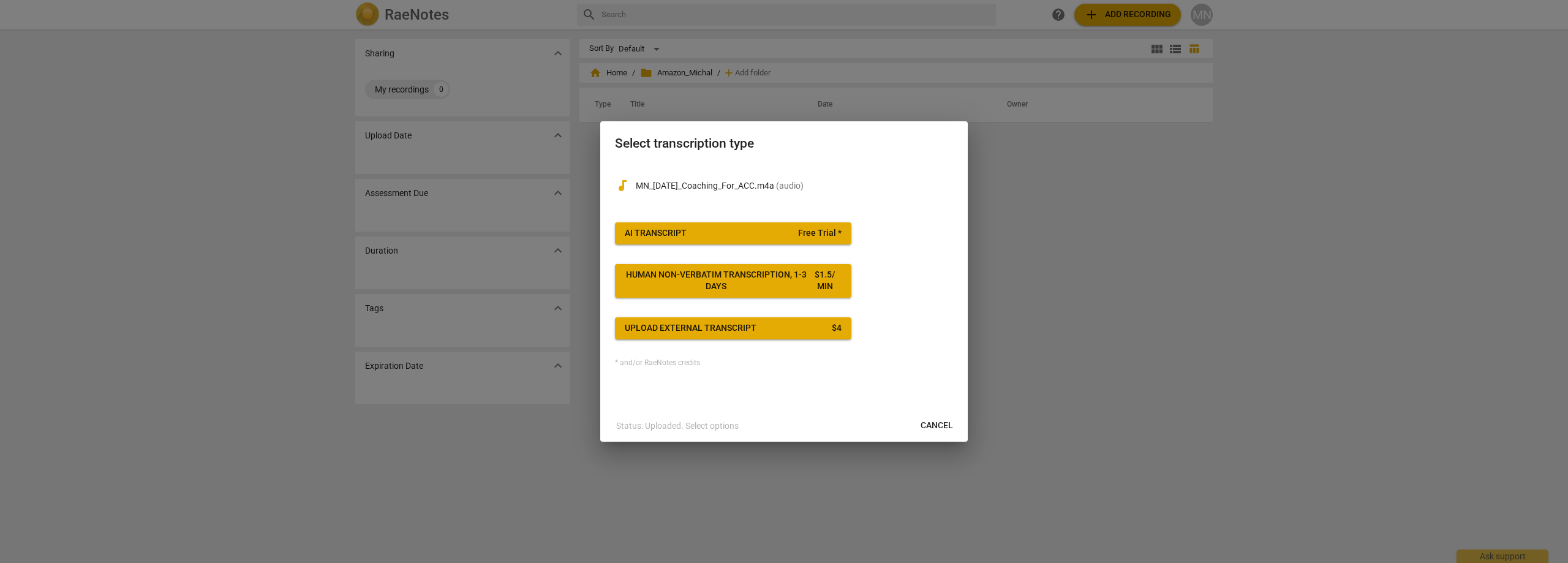
click at [725, 325] on div "Upload external transcript" at bounding box center [690, 329] width 132 height 12
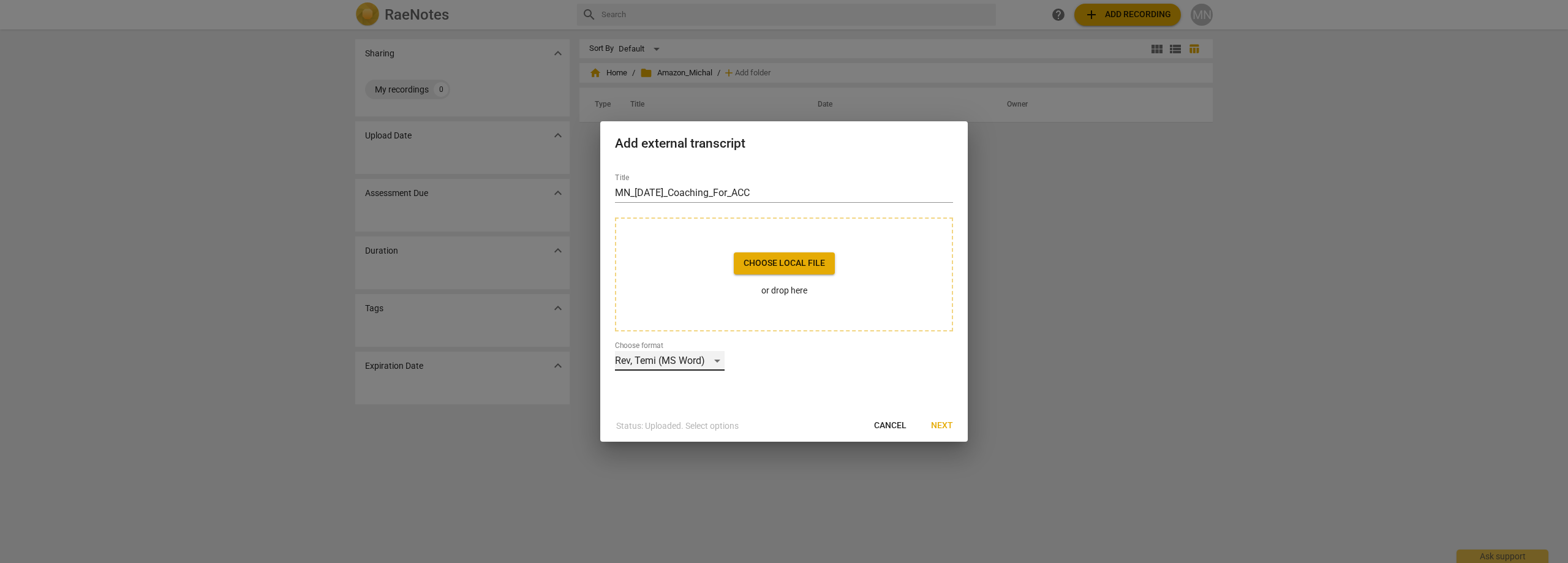
click at [719, 365] on div "Rev, Temi (MS Word)" at bounding box center [669, 361] width 110 height 20
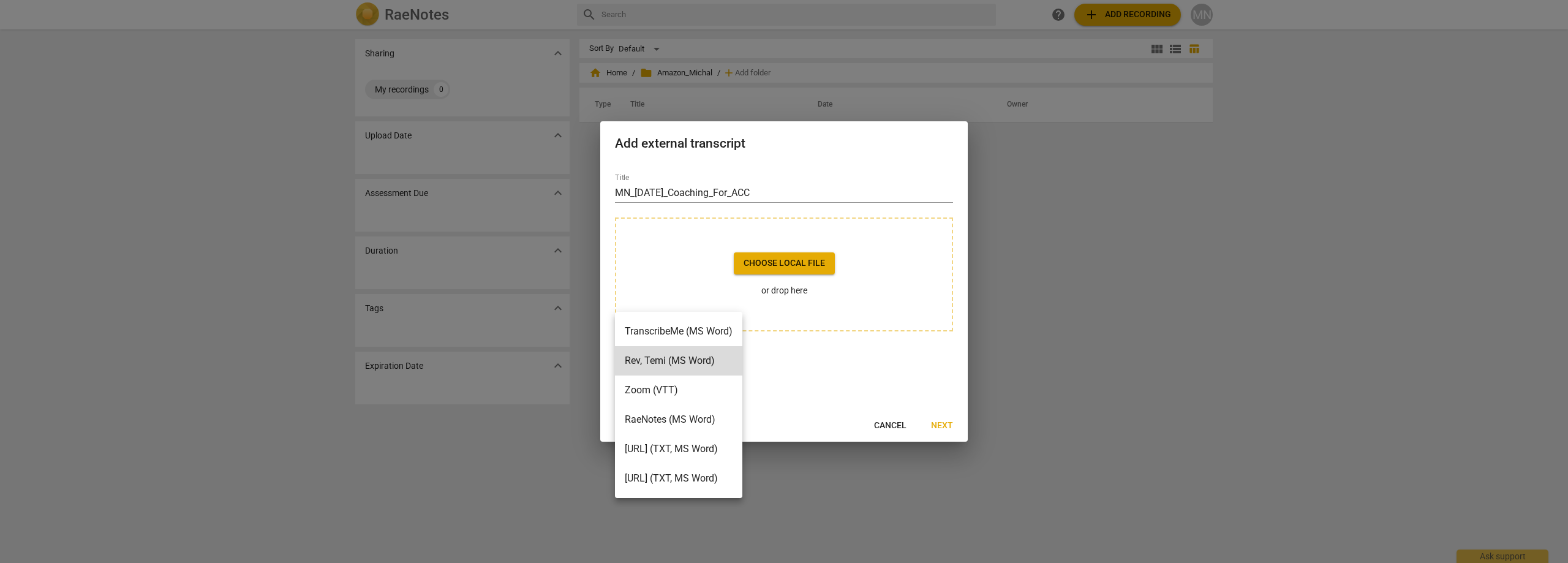
click at [721, 335] on li "TranscribeMe (MS Word)" at bounding box center [678, 331] width 127 height 29
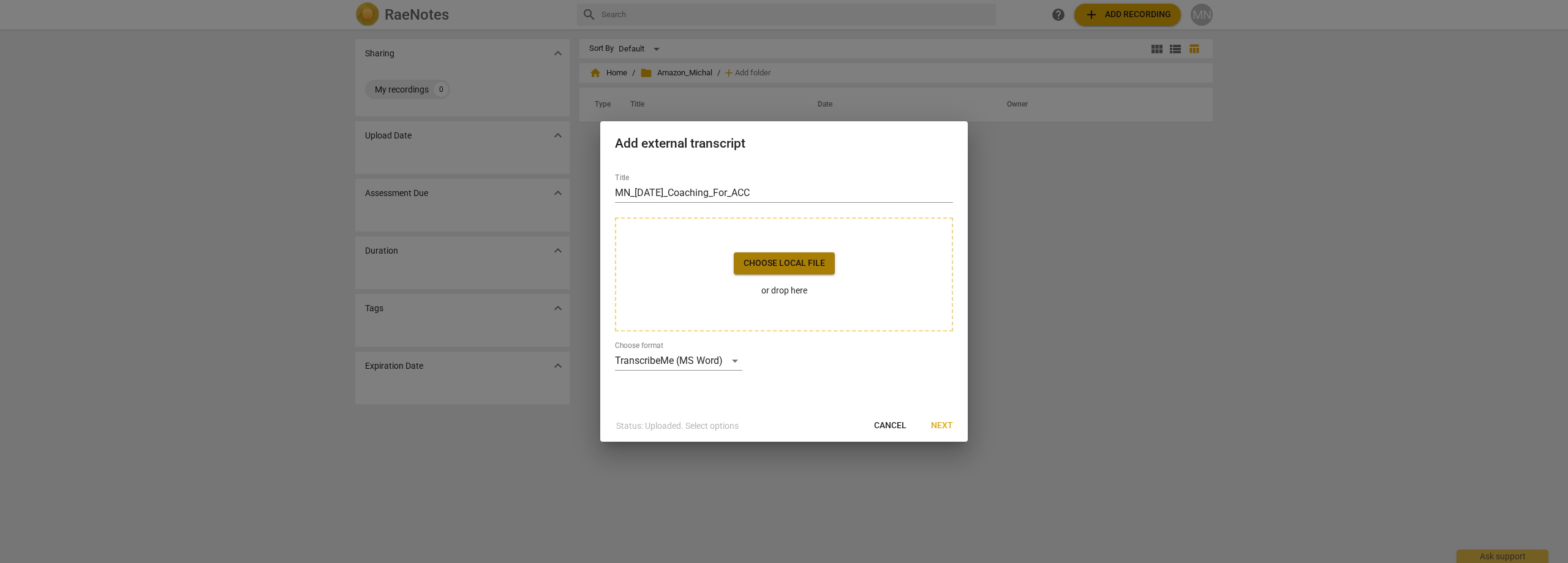
click at [789, 262] on span "Choose local file" at bounding box center [784, 263] width 81 height 12
click at [944, 428] on span "Next" at bounding box center [942, 425] width 22 height 12
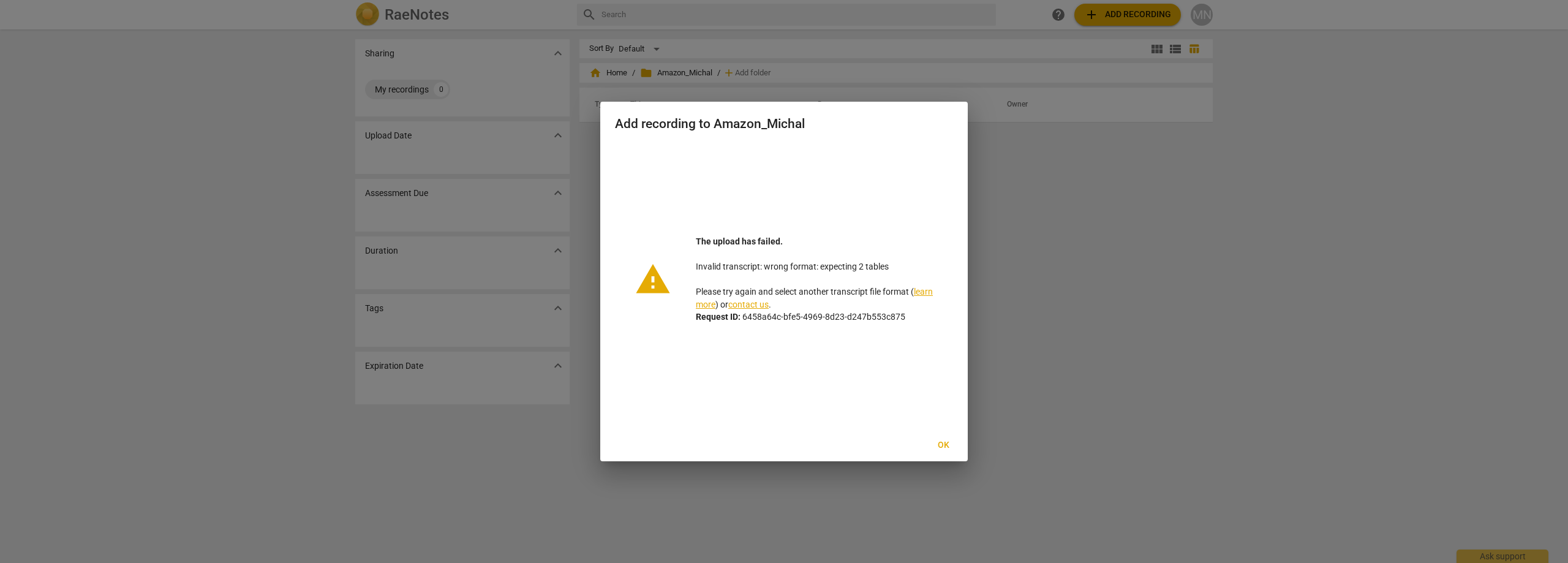
click at [751, 305] on link "contact us" at bounding box center [748, 304] width 40 height 10
click at [1069, 280] on div at bounding box center [784, 282] width 1568 height 563
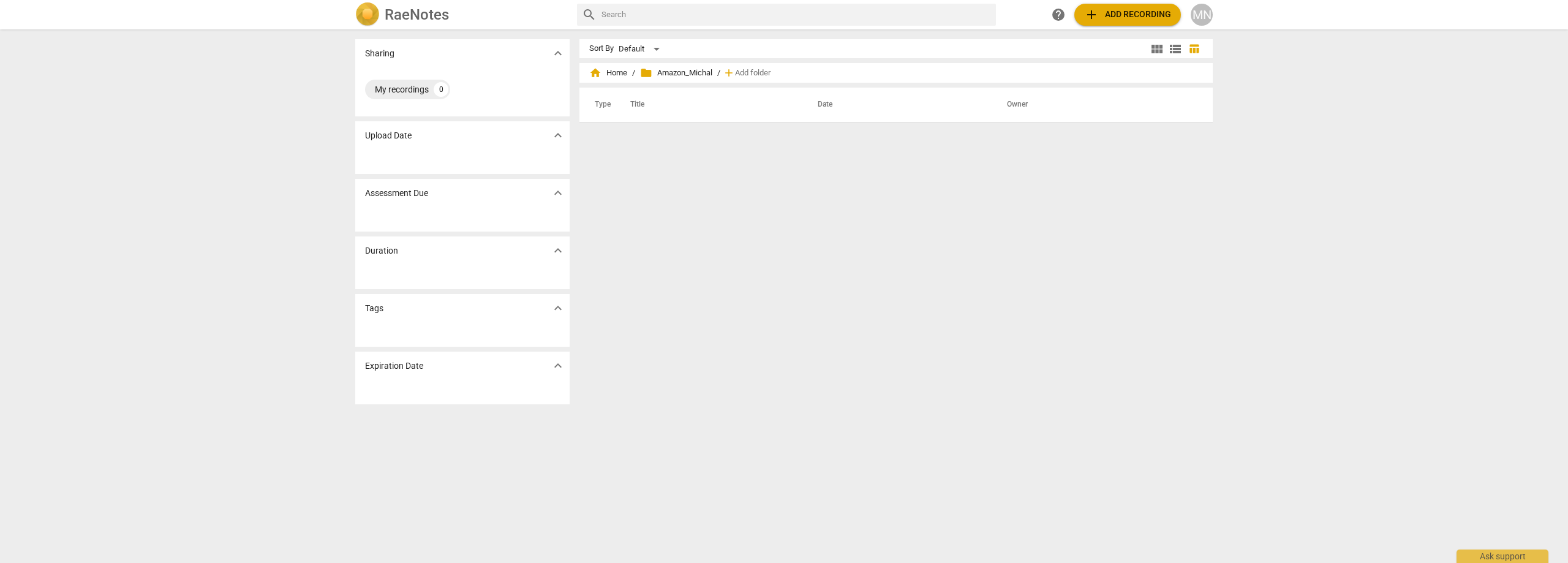
click at [1190, 14] on div "help add Add recording MN" at bounding box center [1130, 14] width 166 height 22
click at [1205, 16] on div "MN" at bounding box center [1201, 14] width 22 height 22
